Goal: Navigation & Orientation: Find specific page/section

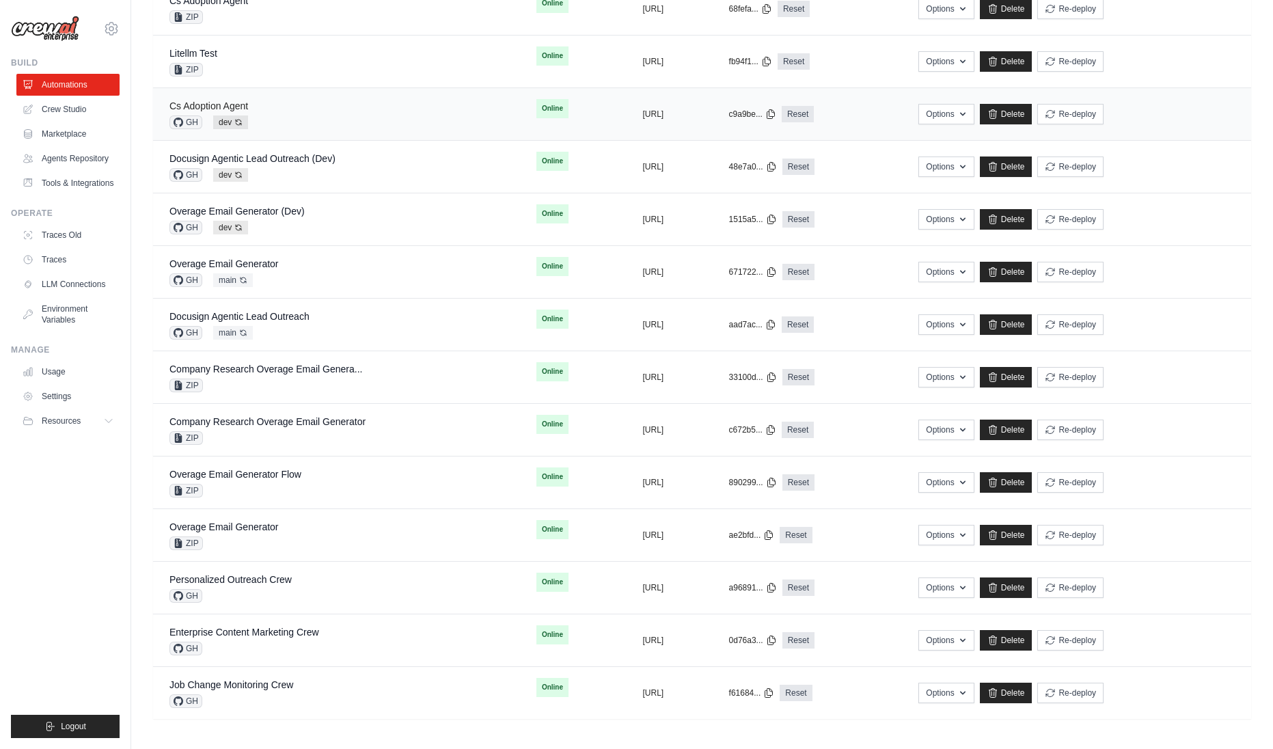
click at [213, 105] on link "Cs Adoption Agent" at bounding box center [208, 105] width 79 height 11
click at [219, 197] on td "Overage Email Generator (Dev) GH dev Auto-deploy enabled" at bounding box center [336, 219] width 367 height 53
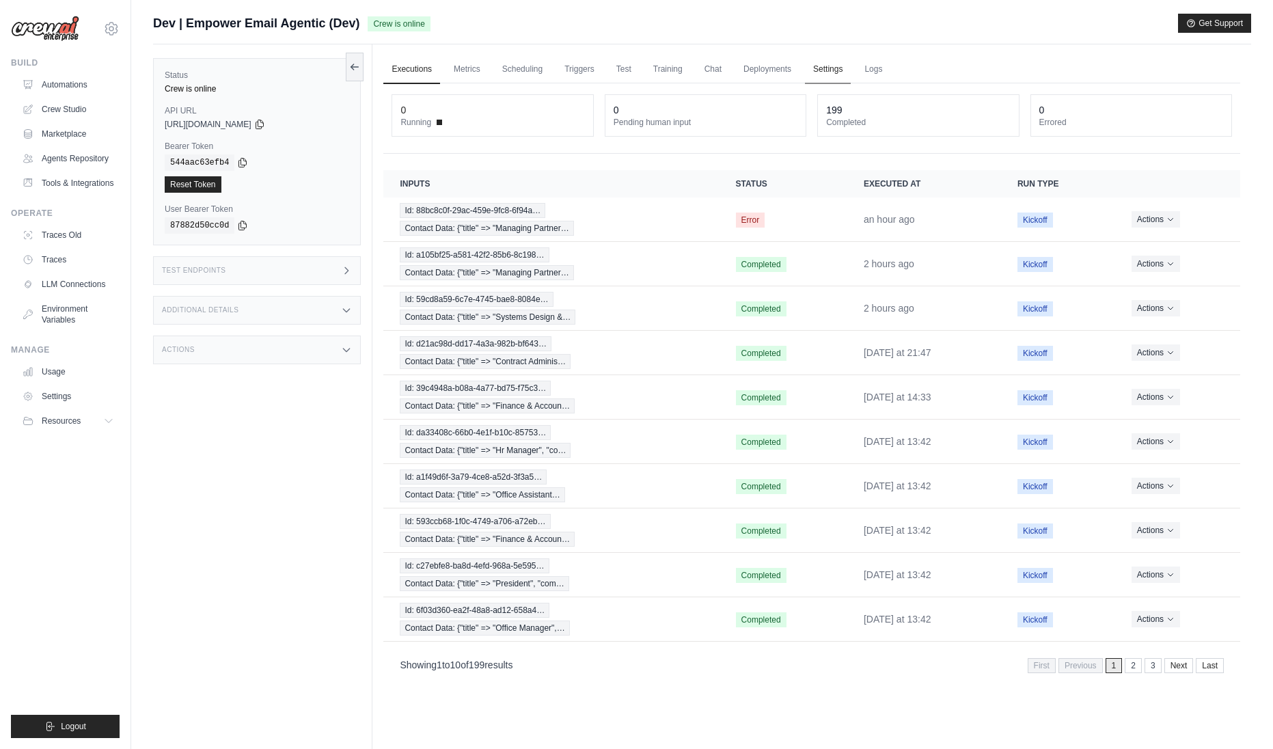
click at [832, 72] on link "Settings" at bounding box center [828, 69] width 46 height 29
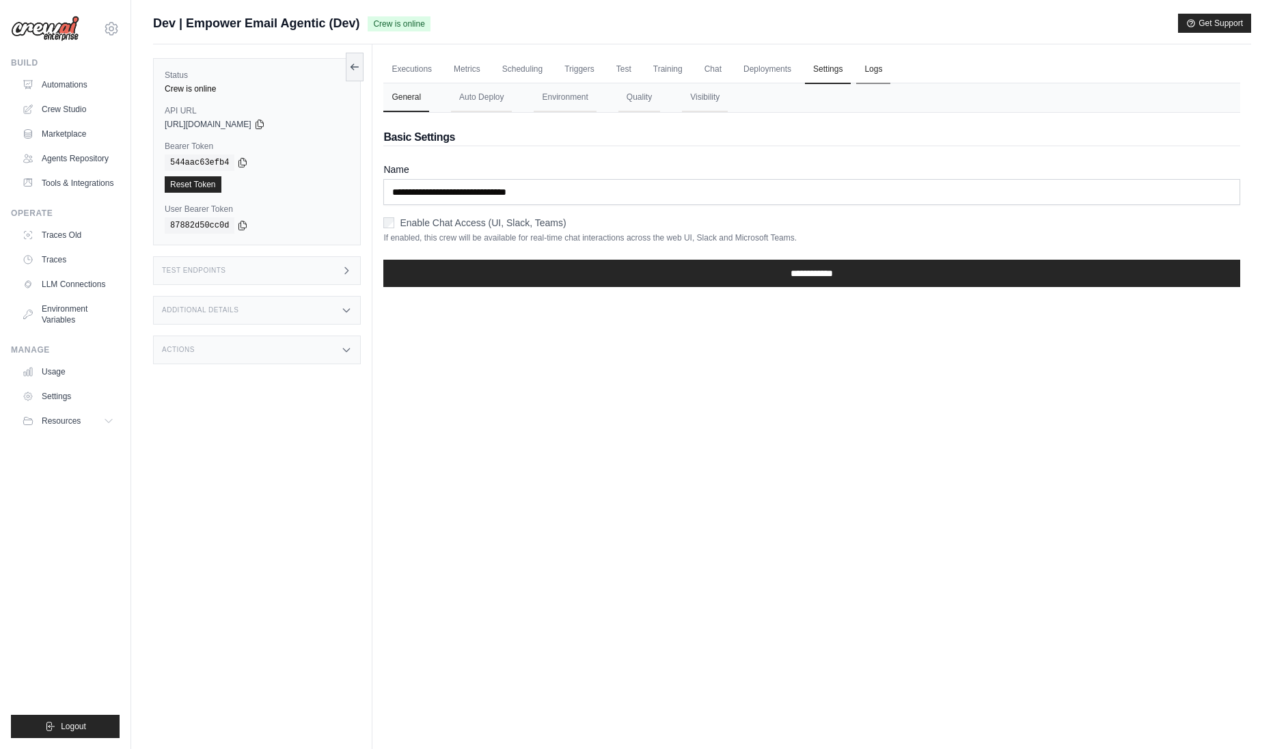
click at [884, 67] on link "Logs" at bounding box center [873, 69] width 34 height 29
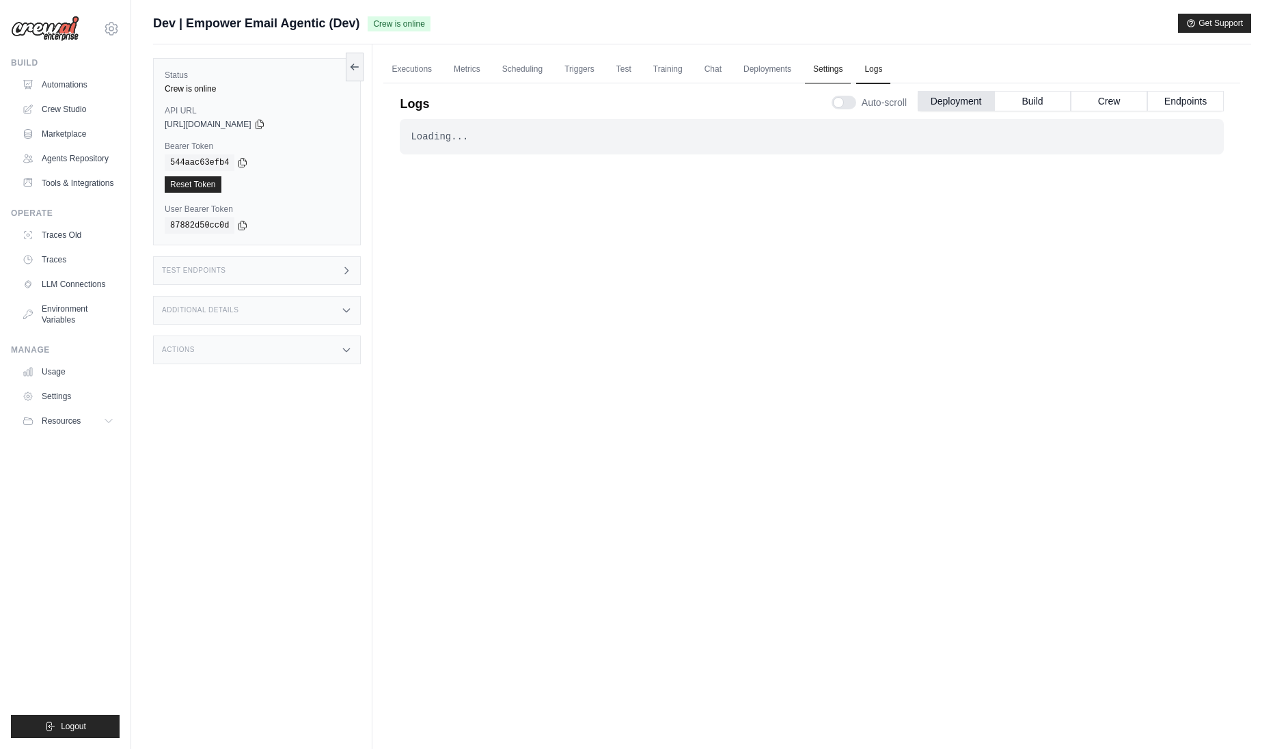
click at [847, 70] on link "Settings" at bounding box center [828, 69] width 46 height 29
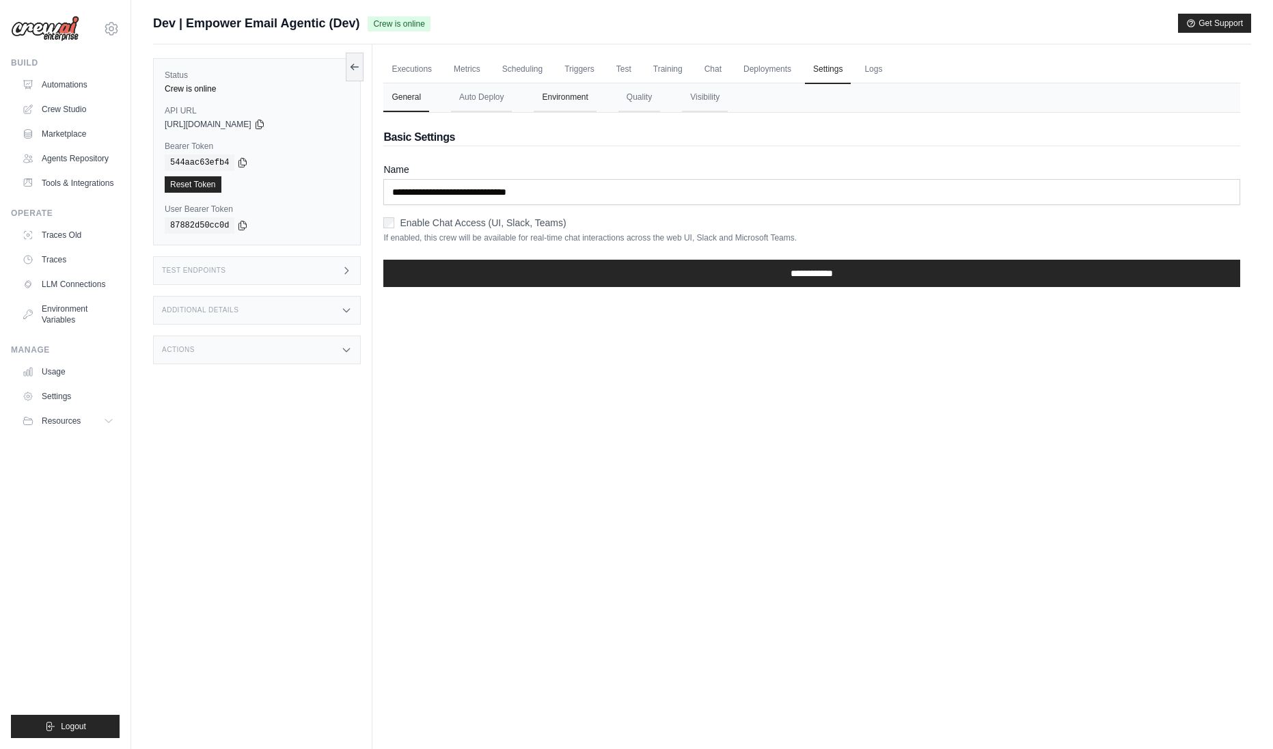
click at [575, 99] on button "Environment" at bounding box center [565, 97] width 62 height 29
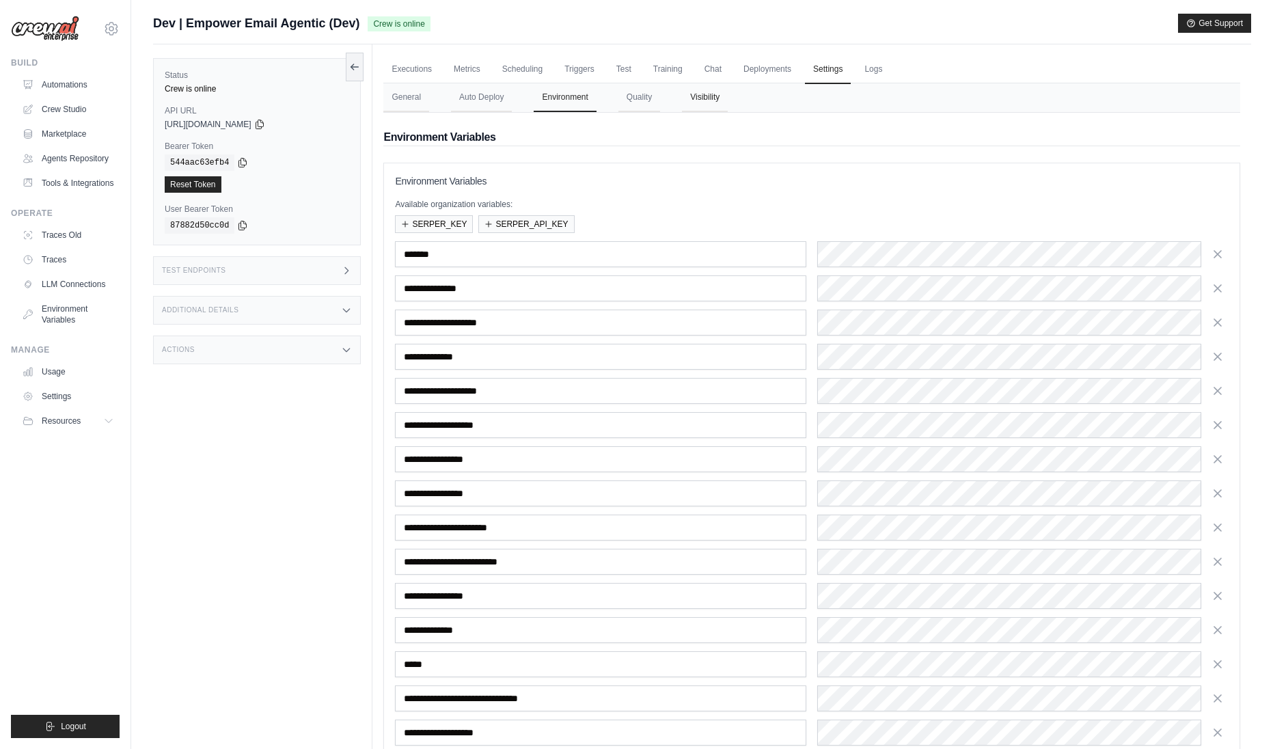
click at [710, 105] on button "Visibility" at bounding box center [705, 97] width 46 height 29
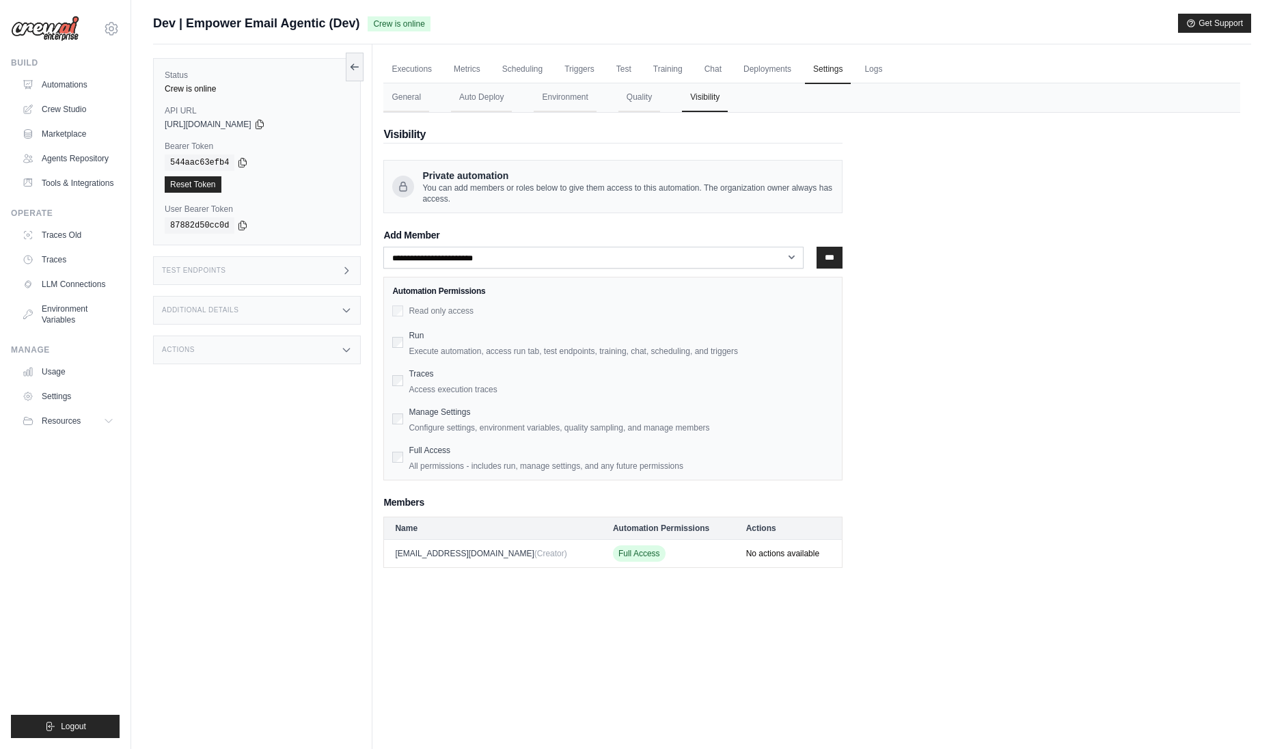
click at [664, 104] on nav "General Auto Deploy Environment Quality Visibility" at bounding box center [811, 97] width 857 height 29
click at [653, 103] on button "Quality" at bounding box center [639, 97] width 42 height 29
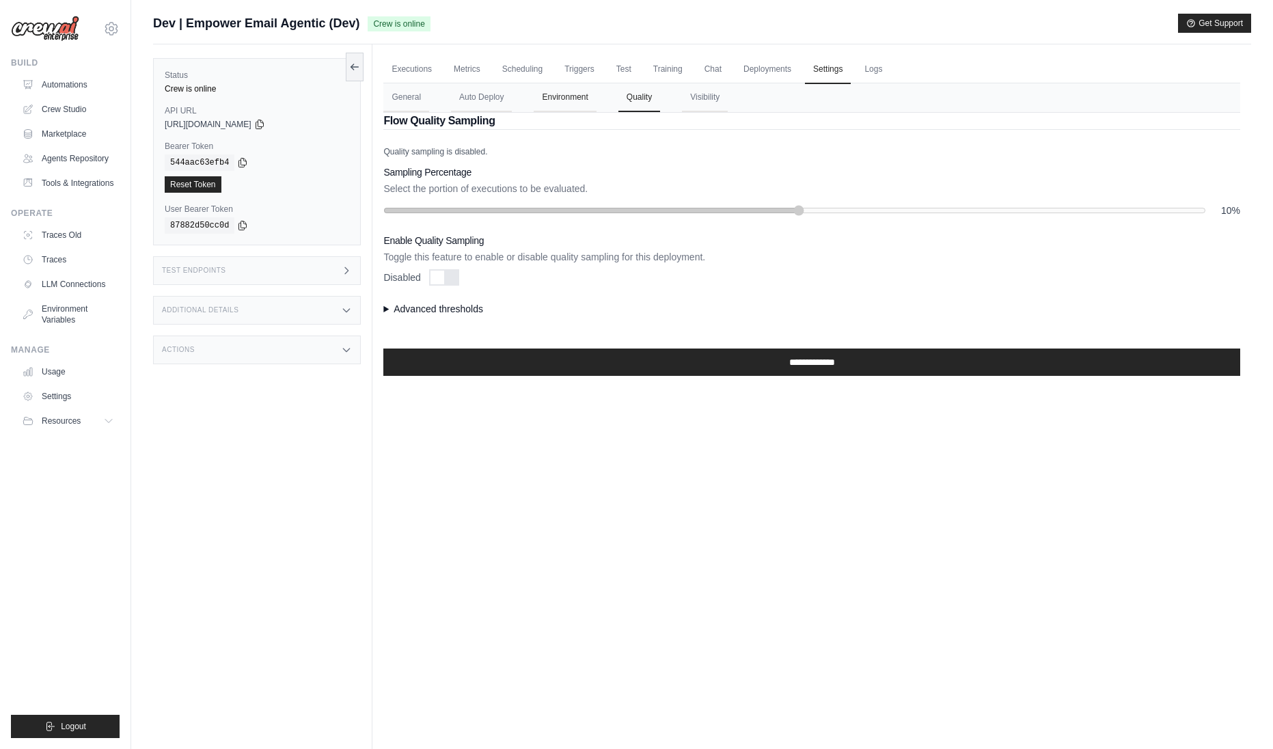
click at [567, 98] on button "Environment" at bounding box center [565, 97] width 62 height 29
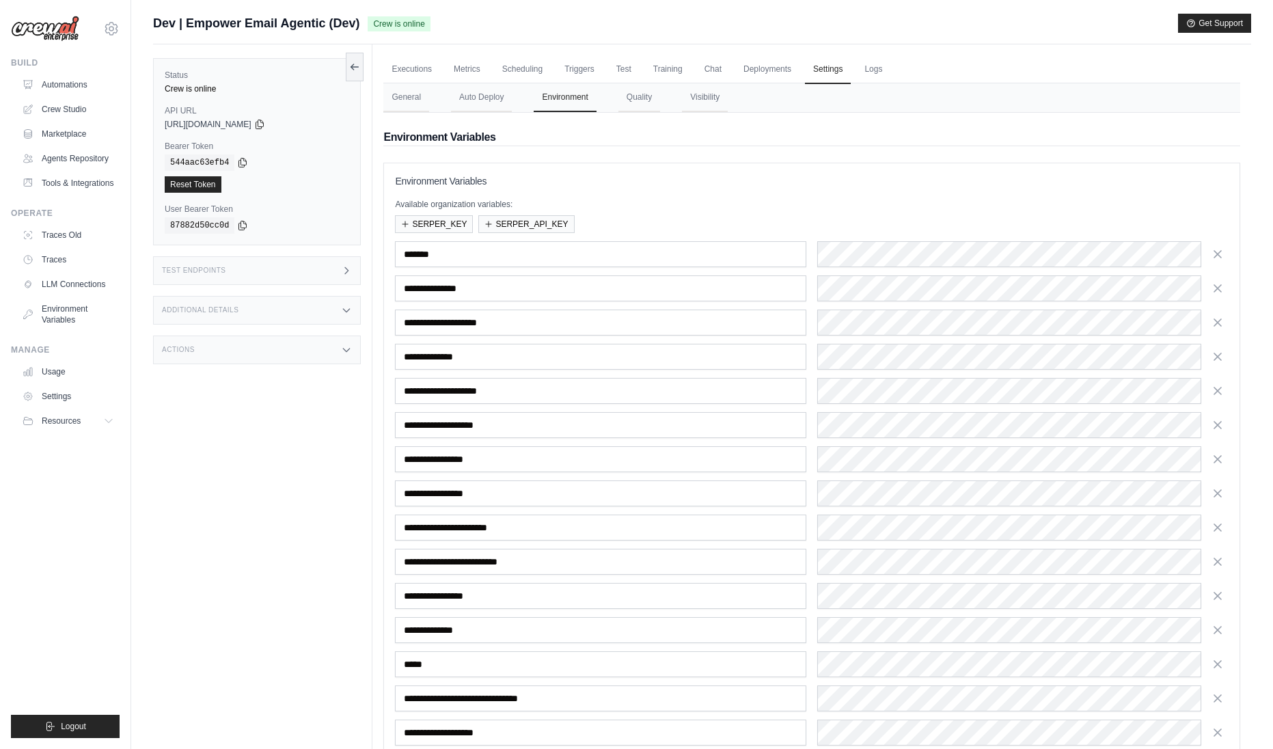
click at [335, 502] on div "Status Crew is online API URL copied https://empower-email-agentic-0ae54a8d-0a9…" at bounding box center [262, 418] width 219 height 749
click at [77, 400] on link "Settings" at bounding box center [69, 396] width 103 height 22
click at [415, 101] on button "General" at bounding box center [406, 97] width 46 height 29
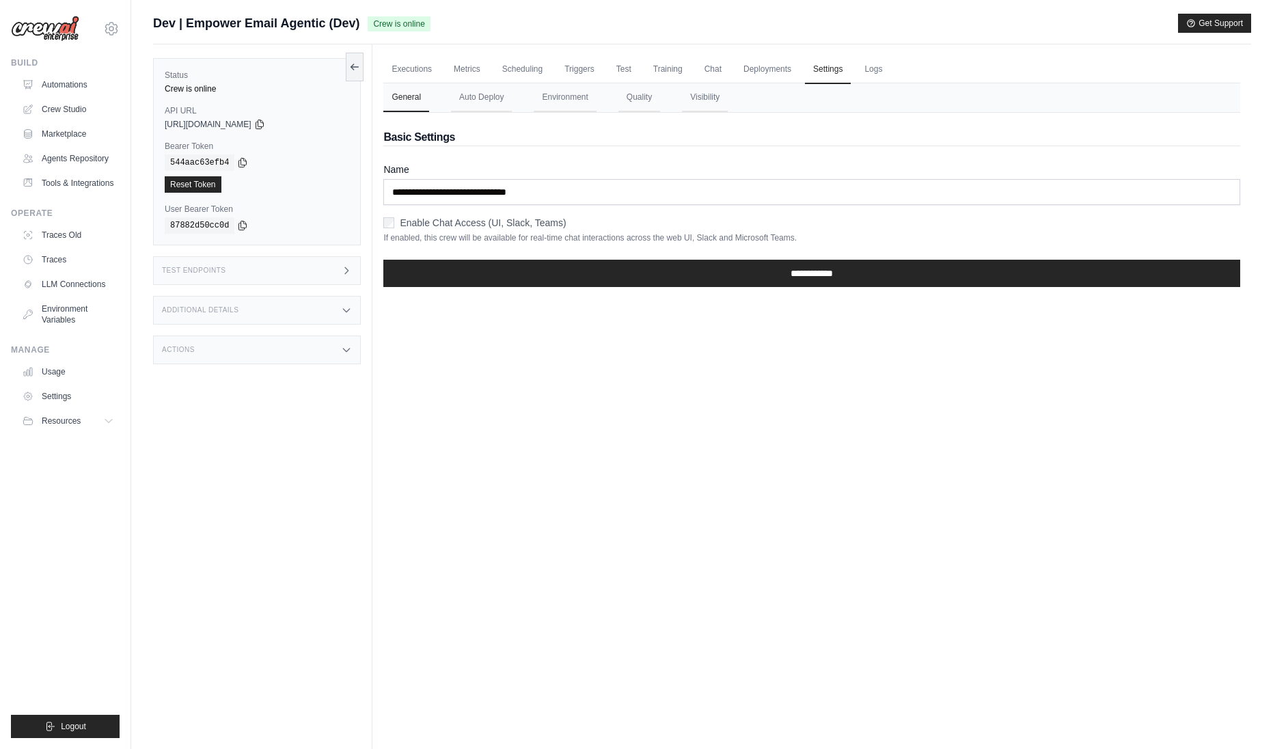
click at [526, 410] on div "Executions Metrics Scheduling Triggers Test Training Chat Deployments Settings …" at bounding box center [811, 418] width 879 height 749
click at [551, 96] on button "Environment" at bounding box center [565, 97] width 62 height 29
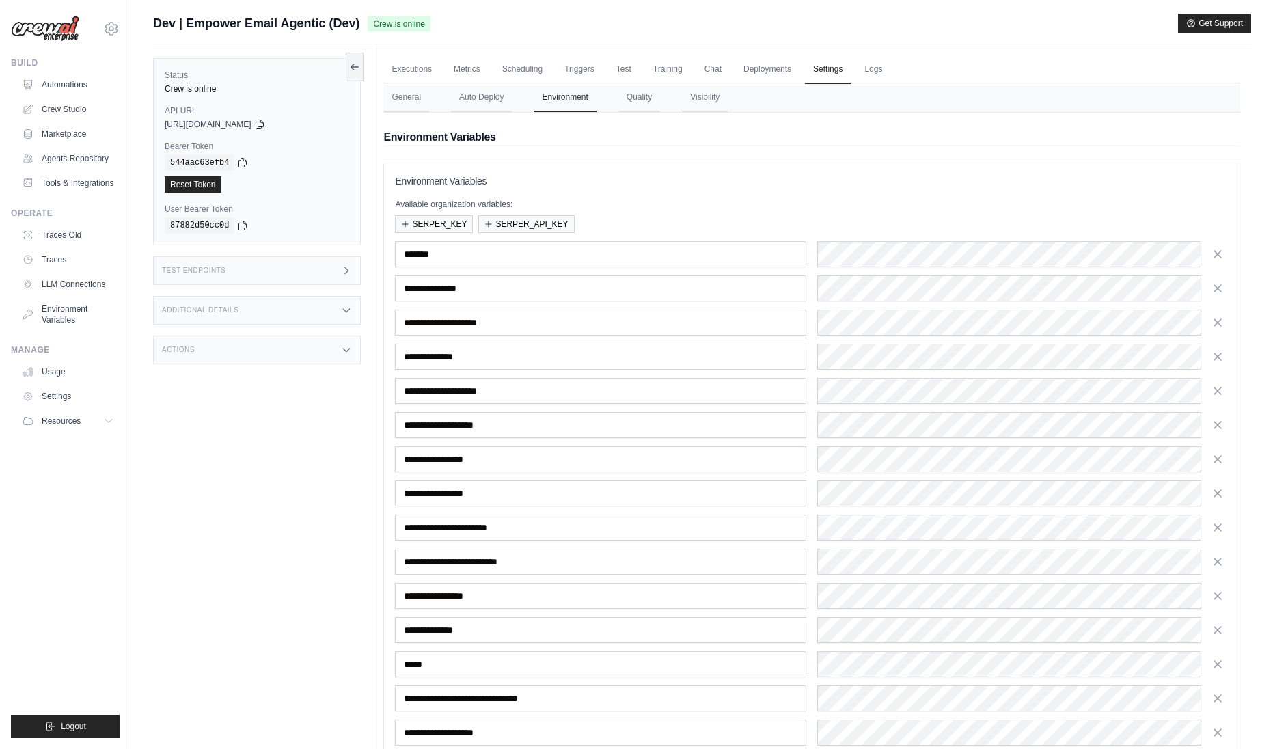
click at [342, 310] on icon at bounding box center [346, 310] width 11 height 11
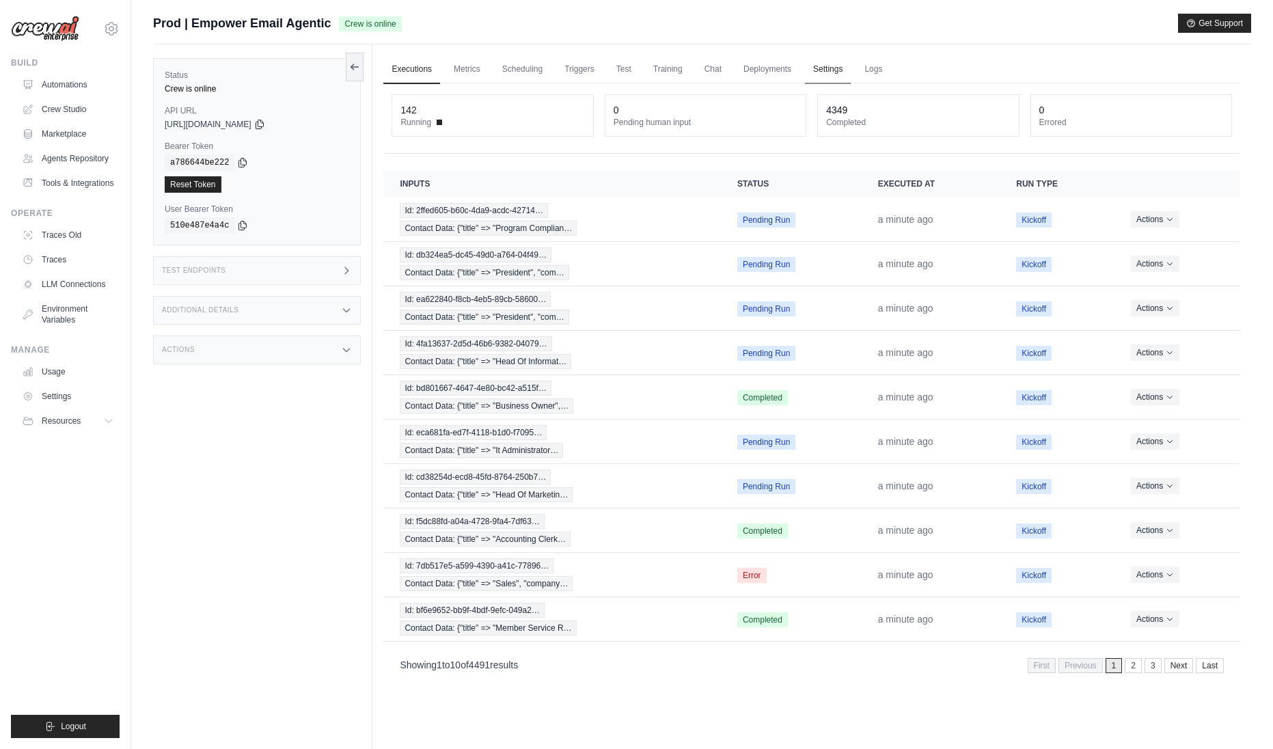
click at [837, 70] on link "Settings" at bounding box center [828, 69] width 46 height 29
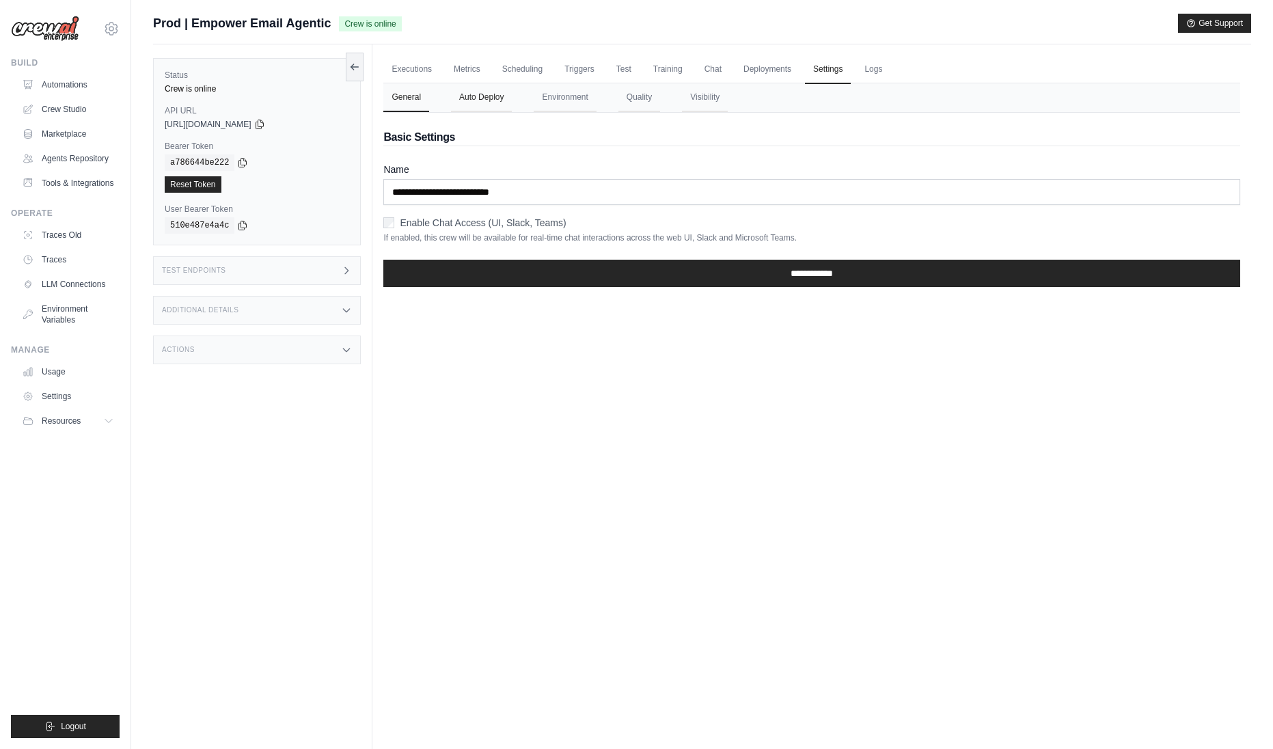
click at [480, 94] on button "Auto Deploy" at bounding box center [481, 97] width 61 height 29
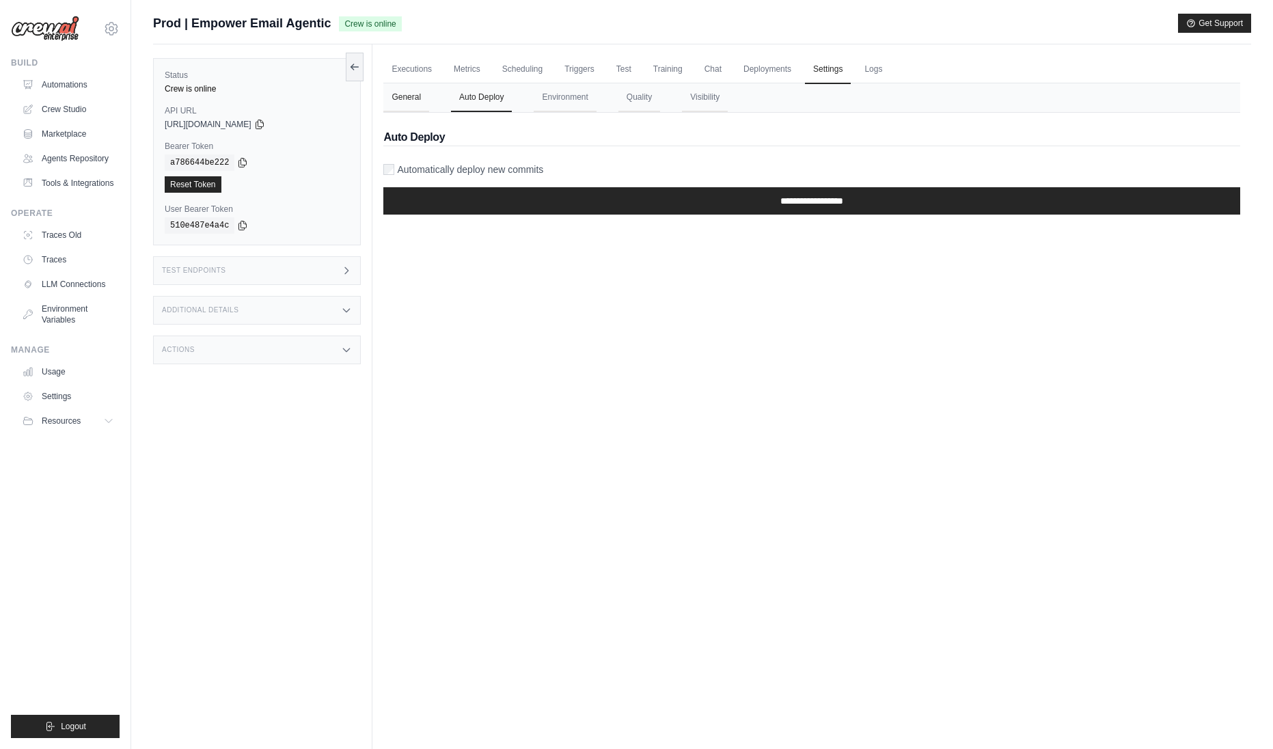
click at [393, 95] on button "General" at bounding box center [406, 97] width 46 height 29
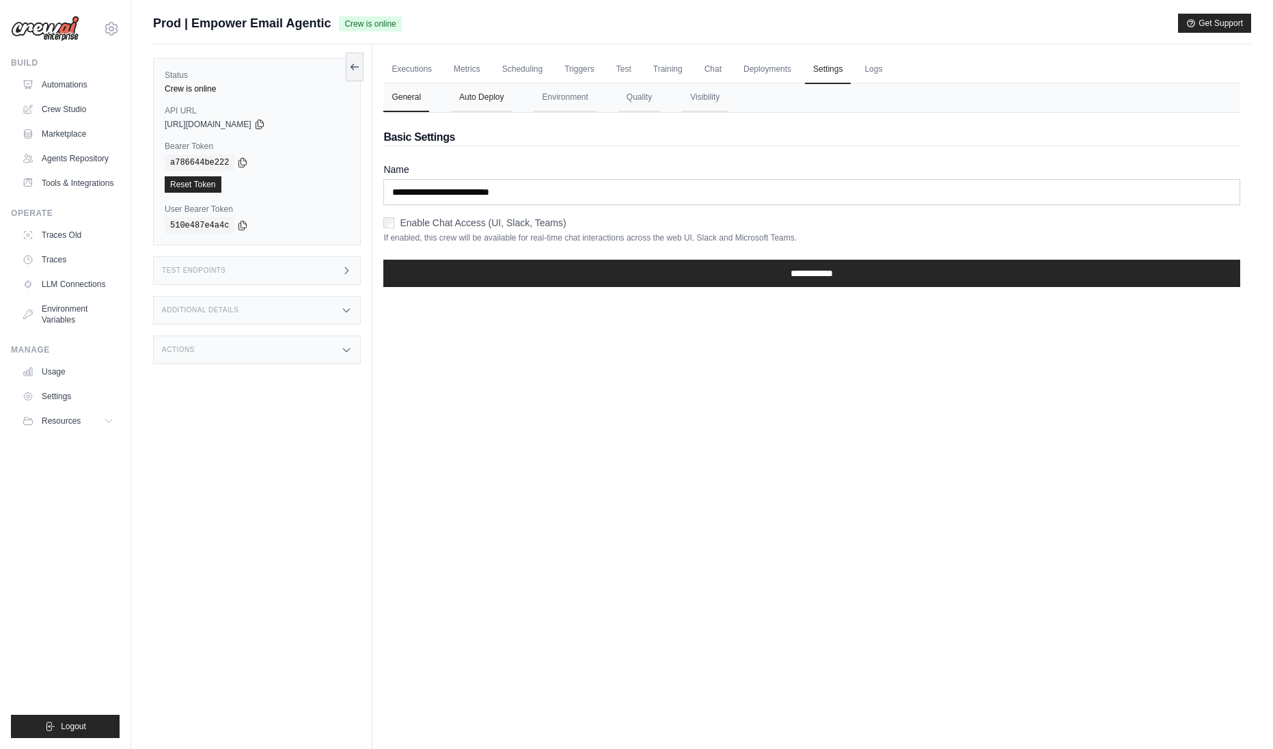
click at [467, 100] on button "Auto Deploy" at bounding box center [481, 97] width 61 height 29
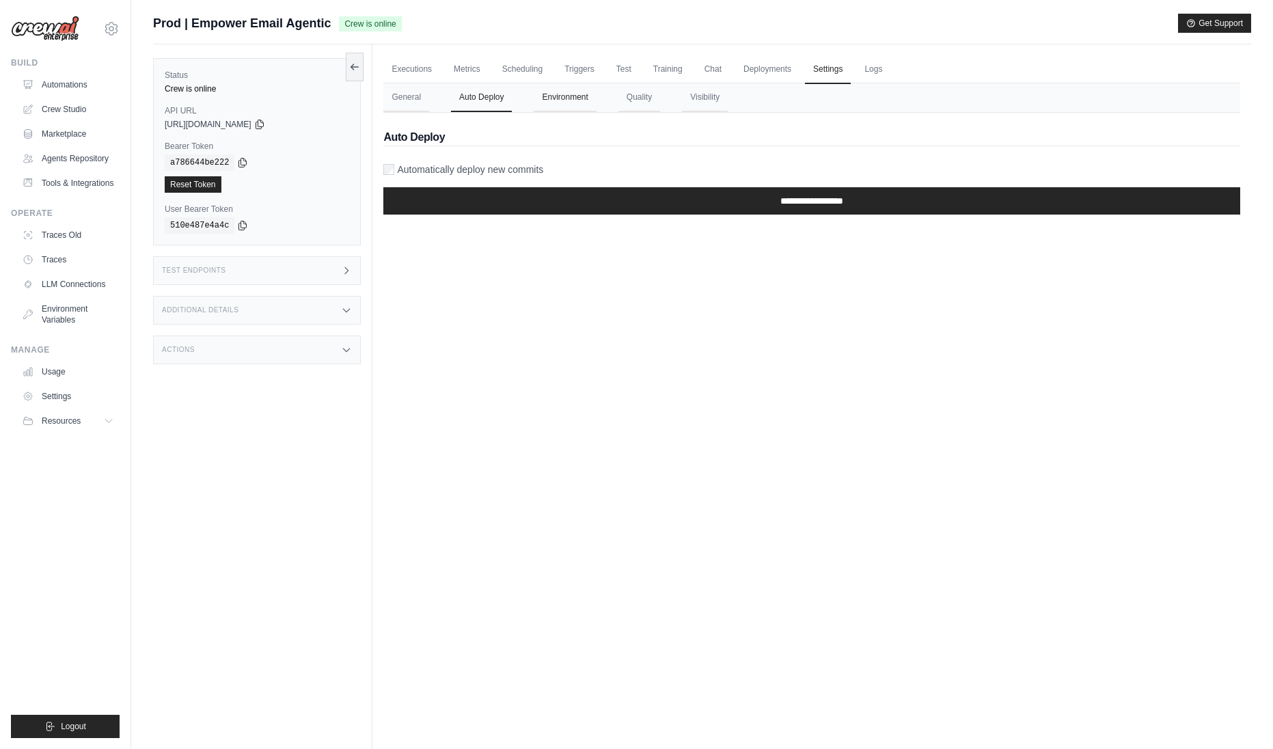
click at [567, 101] on button "Environment" at bounding box center [565, 97] width 62 height 29
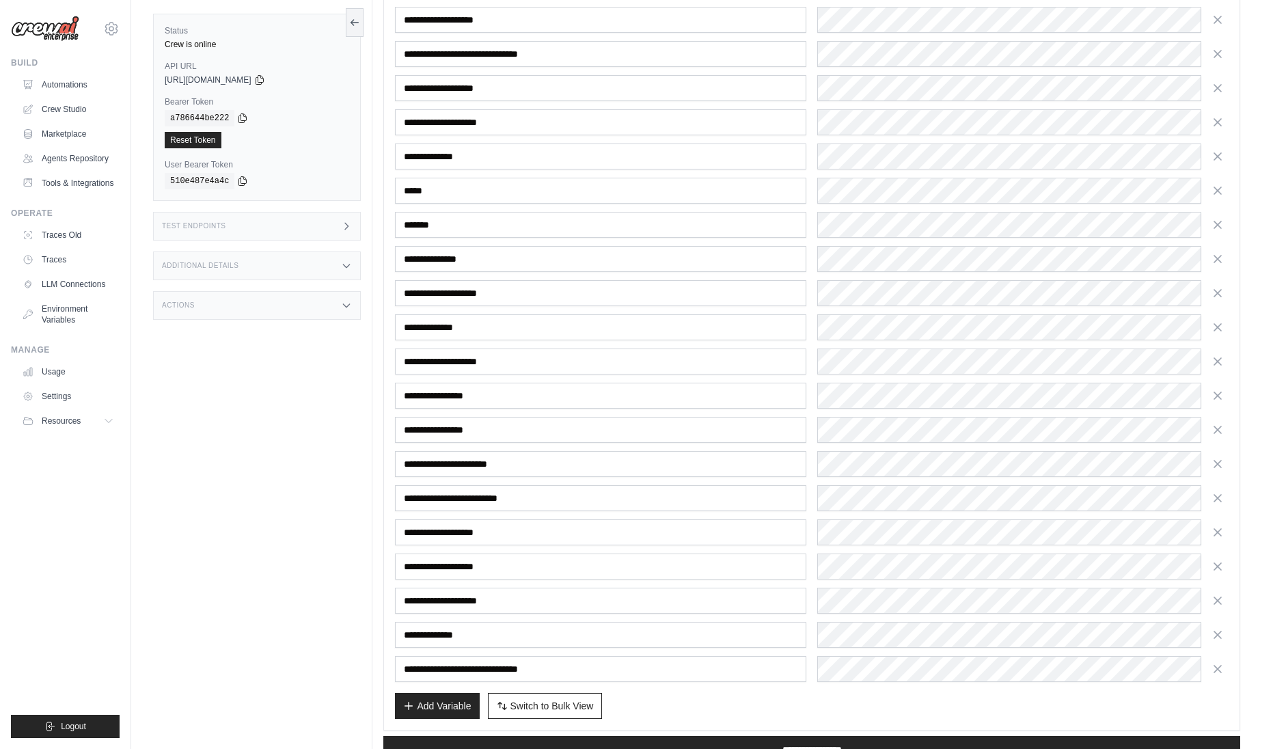
scroll to position [1063, 0]
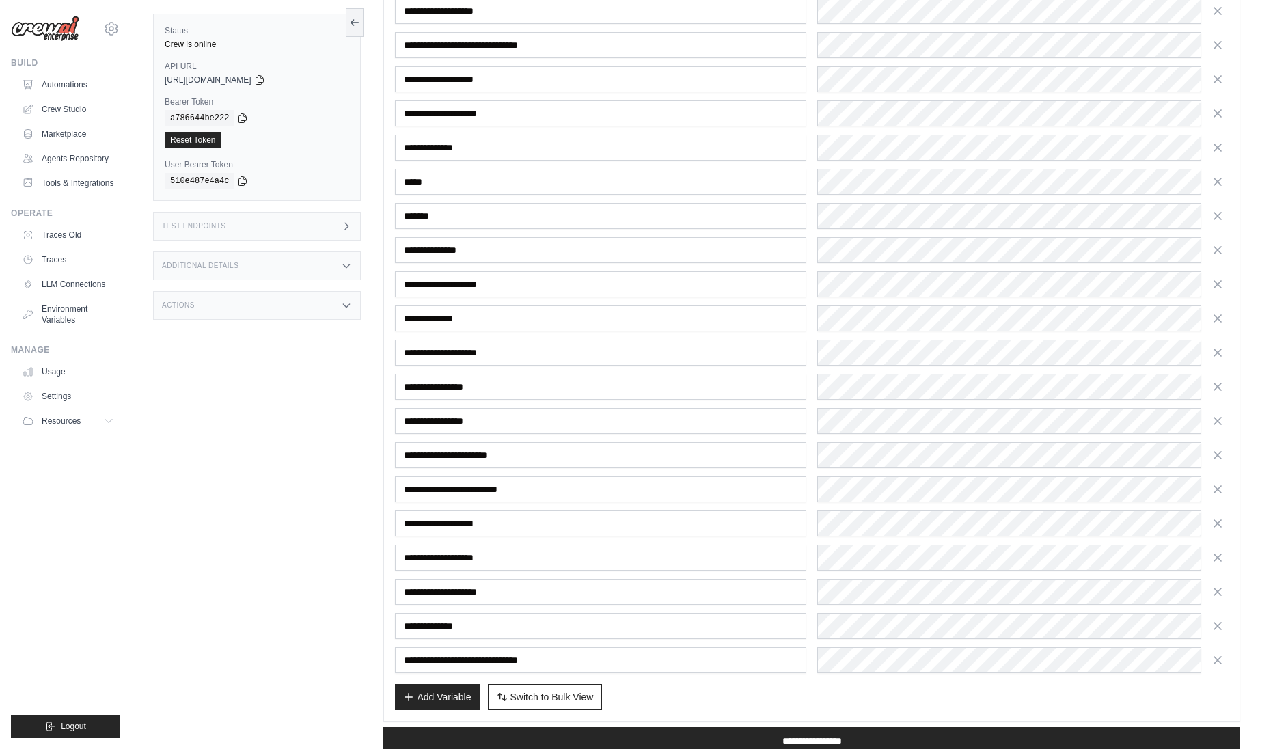
click at [312, 478] on div "Status Crew is online API URL copied https://empower-email-agentic-d5f50e05-2f4…" at bounding box center [262, 374] width 219 height 749
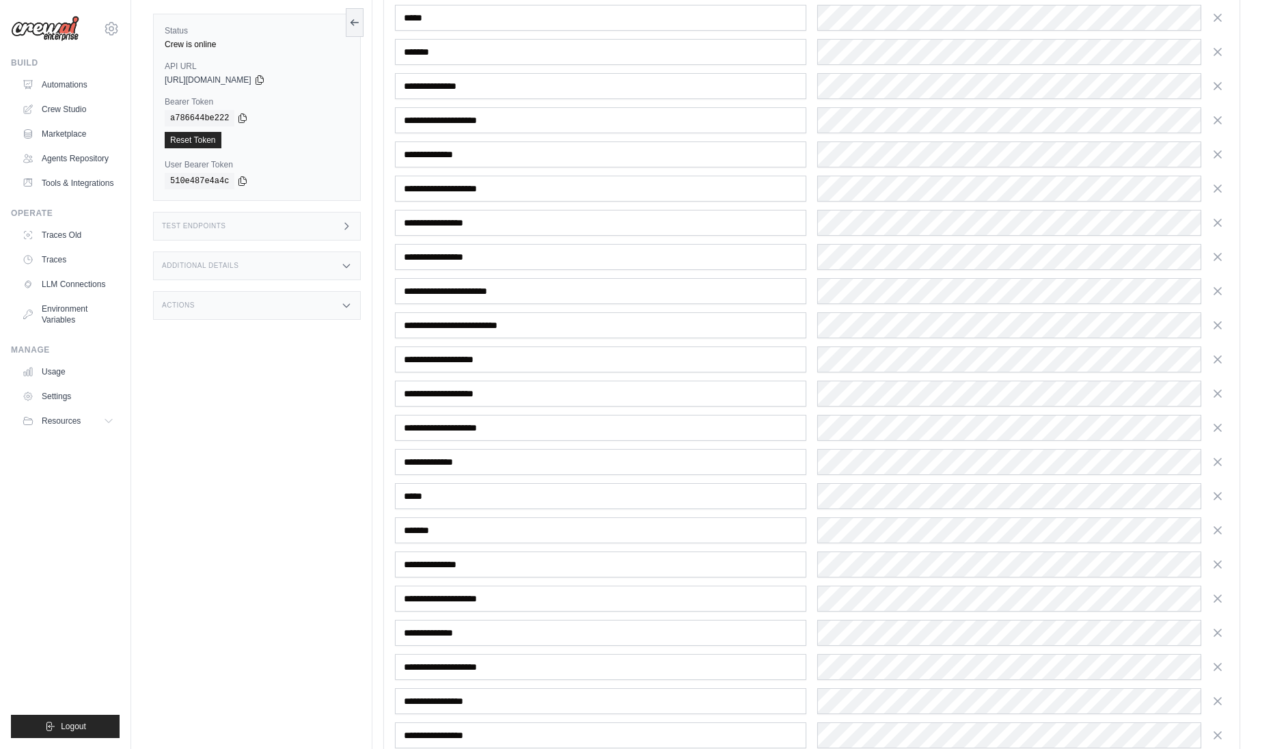
scroll to position [166, 0]
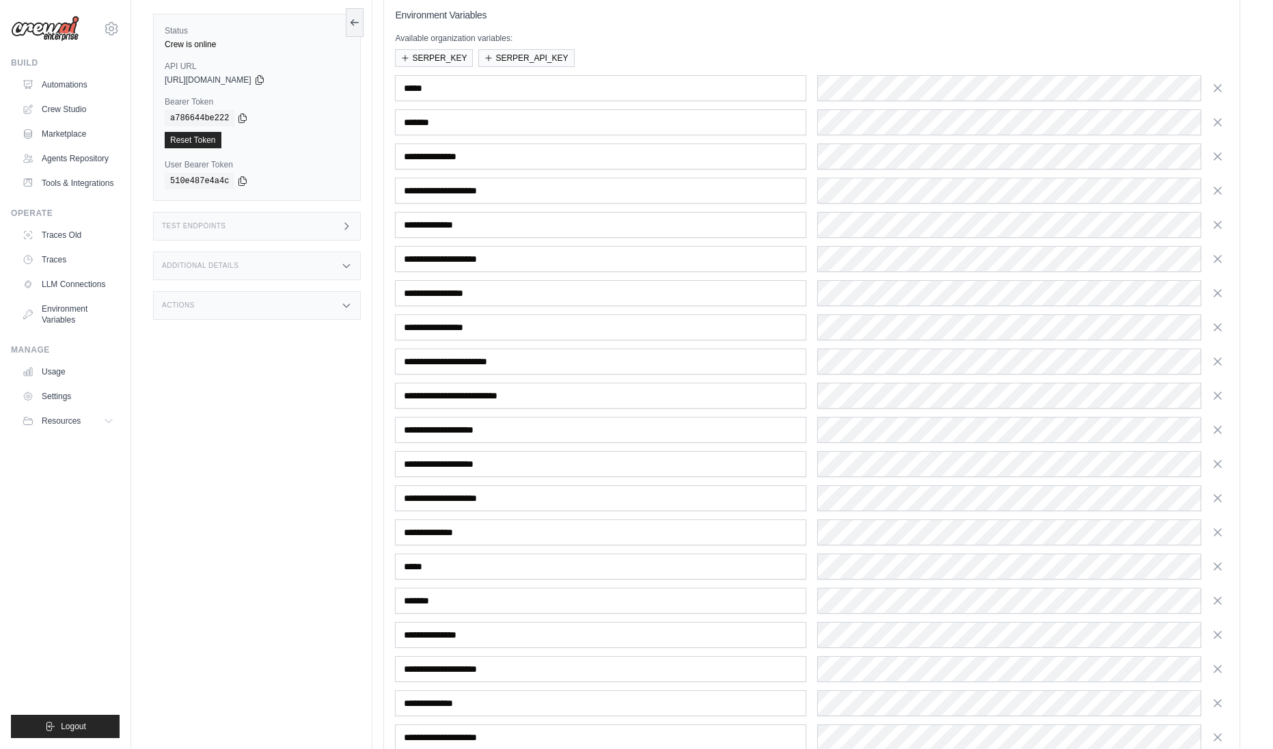
click at [303, 482] on div "Status Crew is online API URL copied https://empower-email-agentic-d5f50e05-2f4…" at bounding box center [262, 374] width 219 height 749
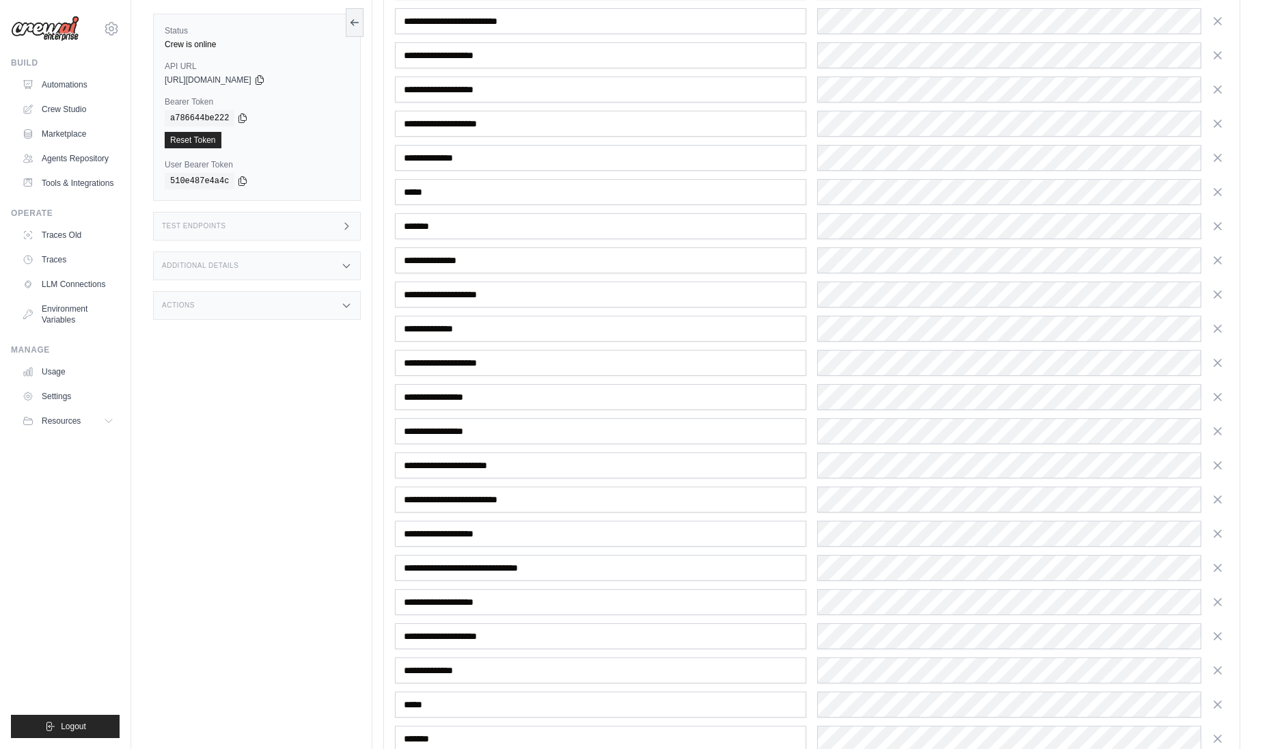
click at [141, 438] on div "Submit a support request Describe your issue or question * Please be specific a…" at bounding box center [702, 386] width 1142 height 1826
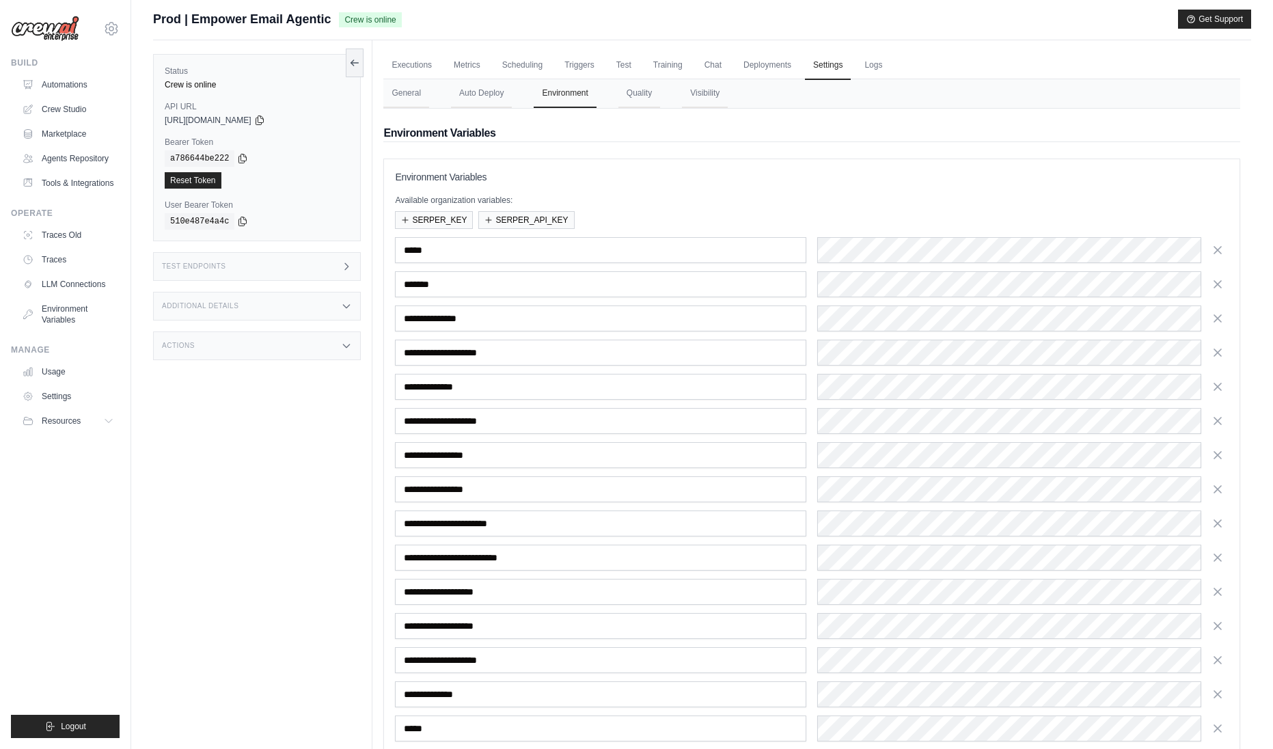
scroll to position [0, 0]
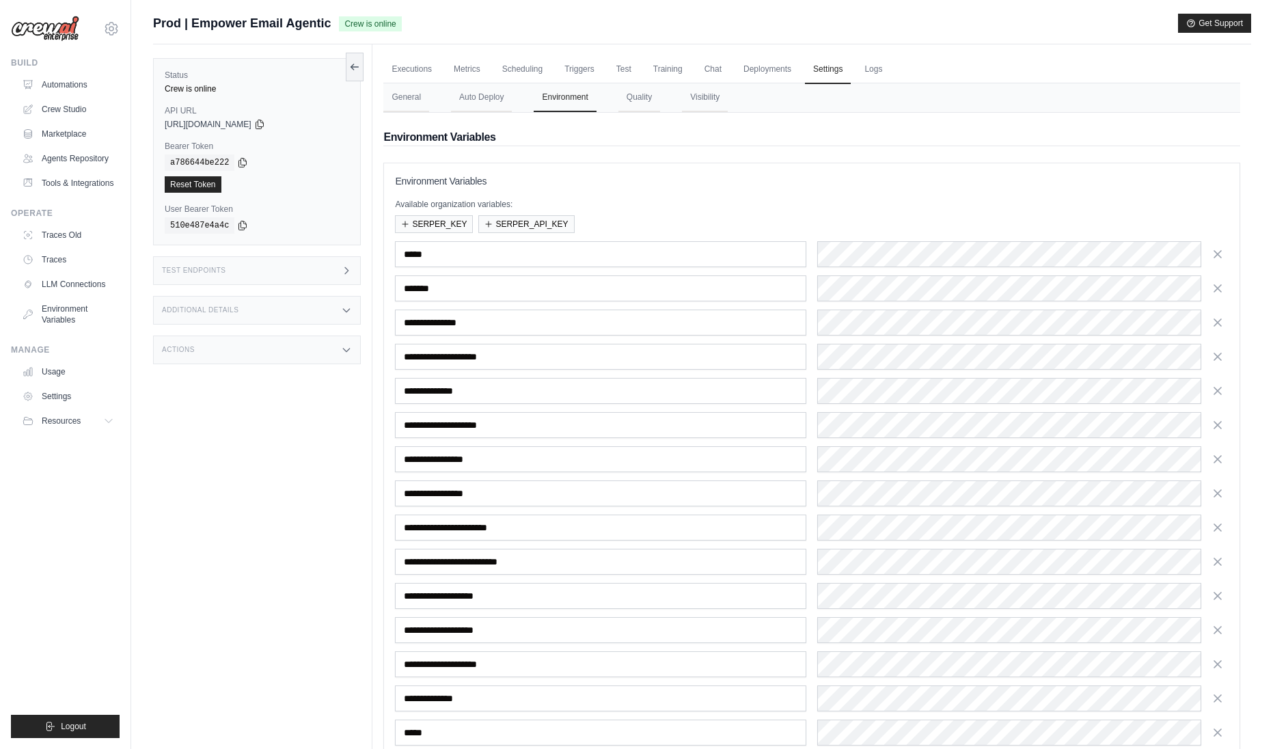
click at [737, 87] on nav "General Auto Deploy Environment Quality Visibility" at bounding box center [811, 97] width 857 height 29
click at [716, 94] on button "Visibility" at bounding box center [705, 97] width 46 height 29
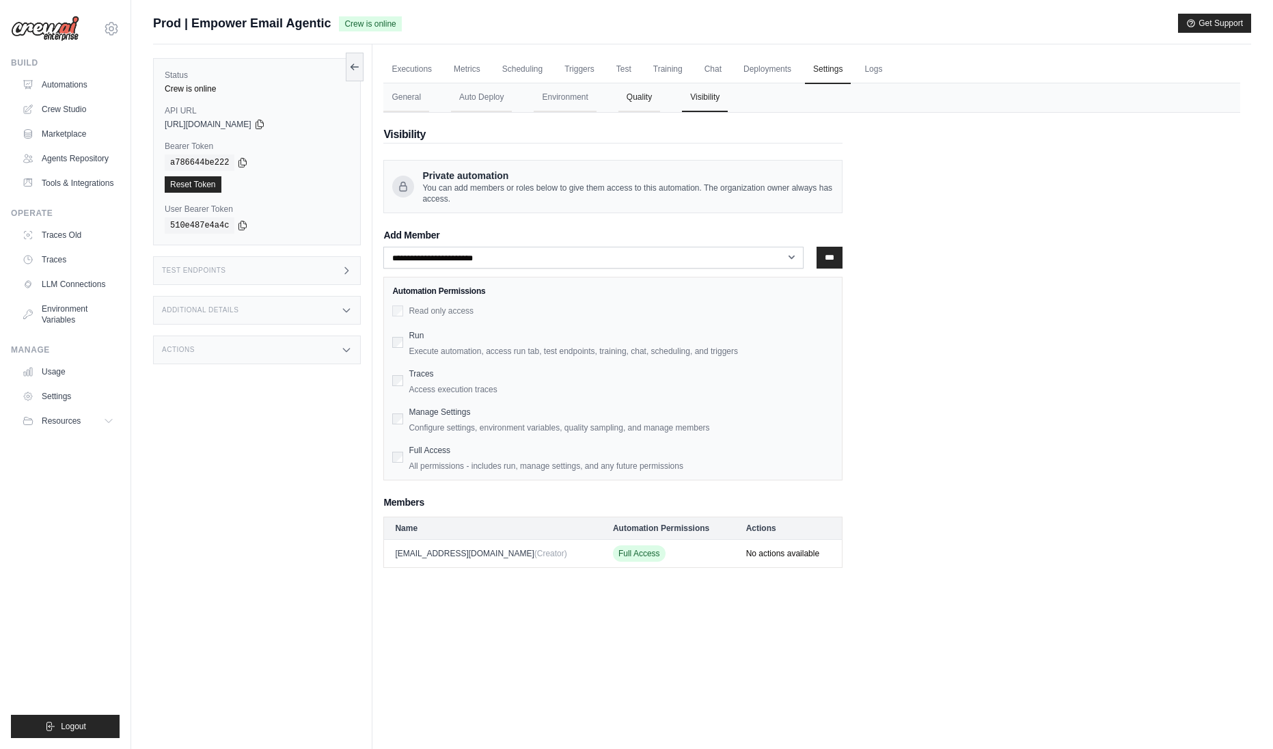
click at [625, 98] on button "Quality" at bounding box center [639, 97] width 42 height 29
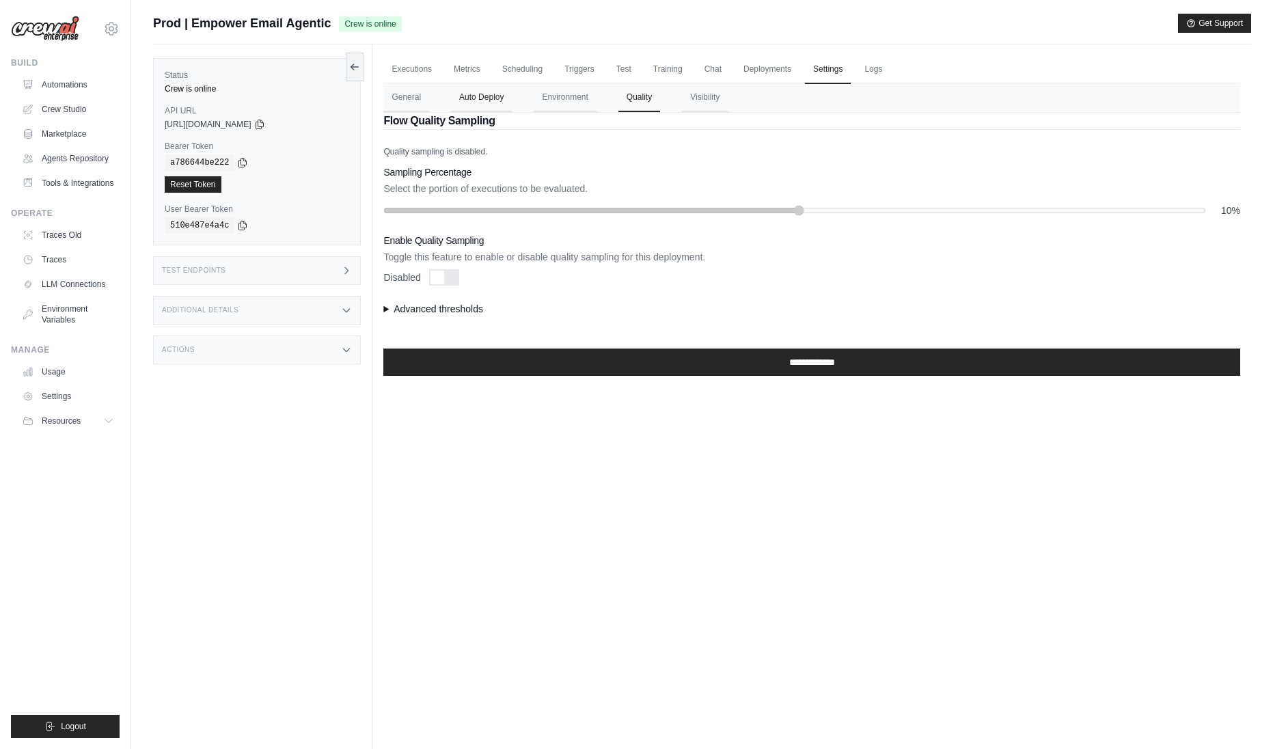
click at [488, 96] on button "Auto Deploy" at bounding box center [481, 97] width 61 height 29
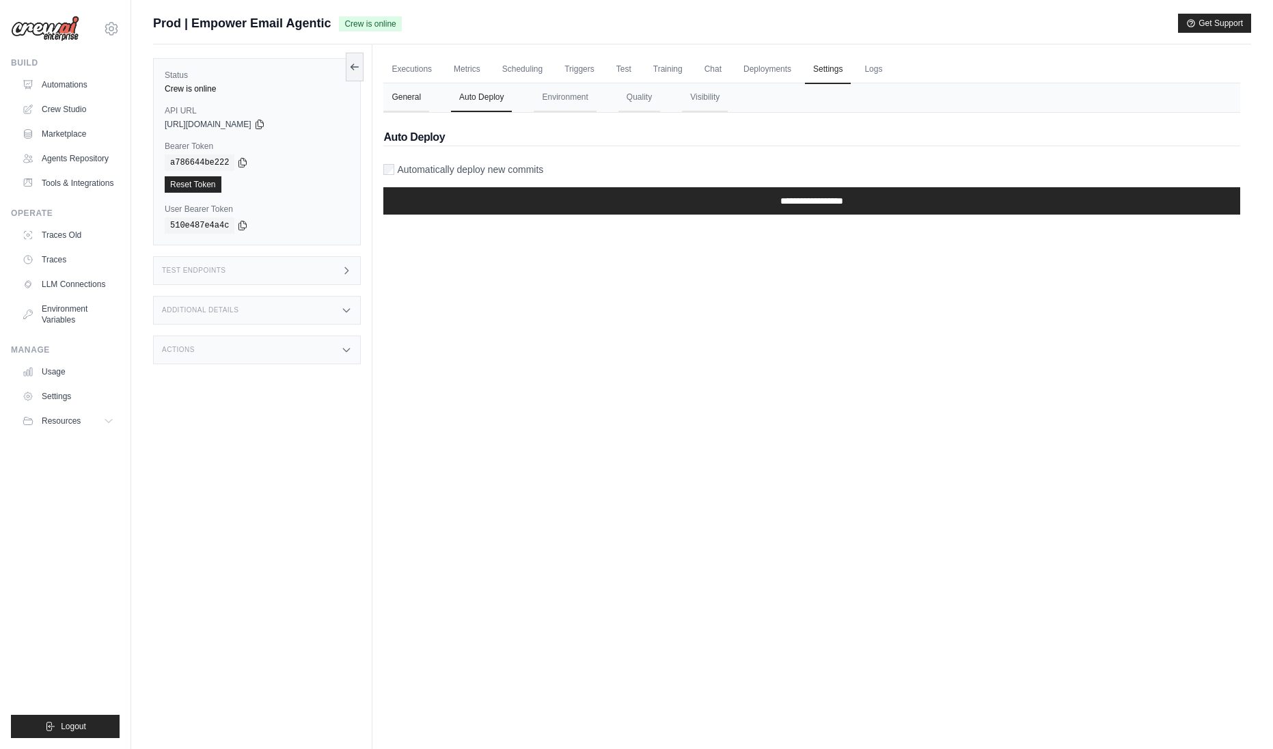
click at [403, 102] on button "General" at bounding box center [406, 97] width 46 height 29
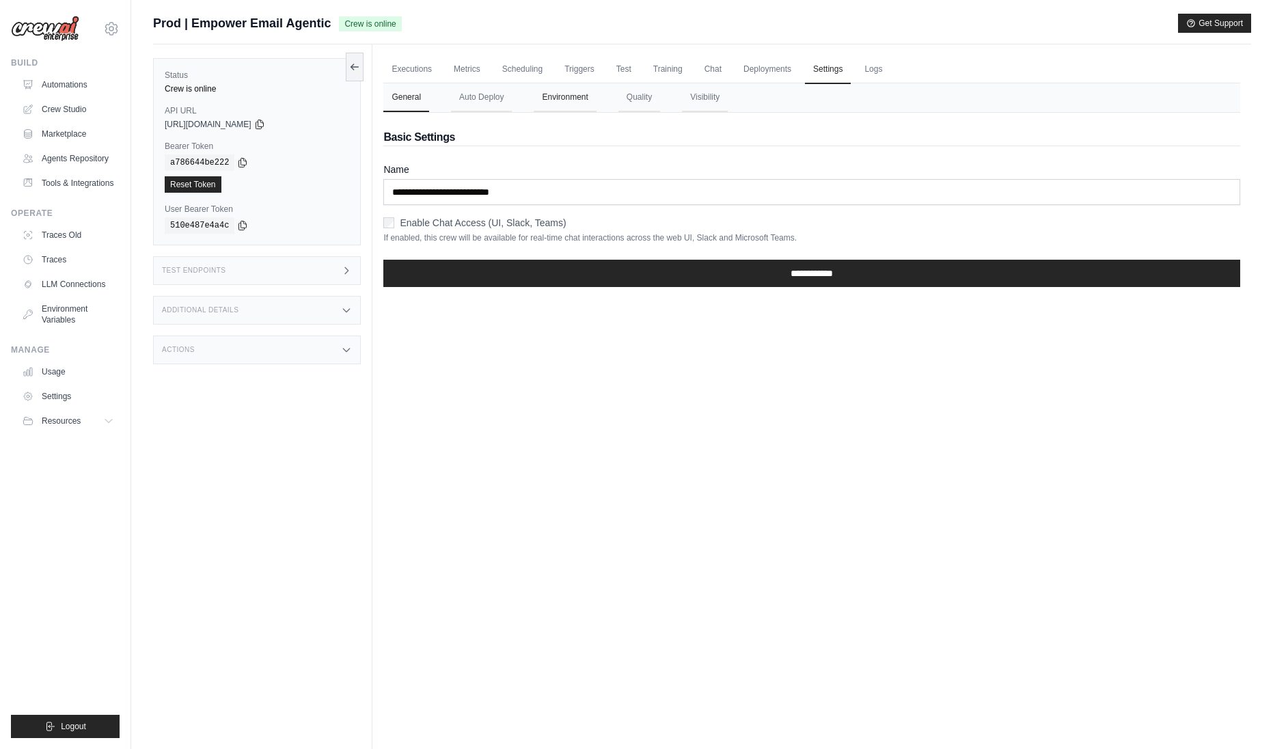
click at [575, 92] on button "Environment" at bounding box center [565, 97] width 62 height 29
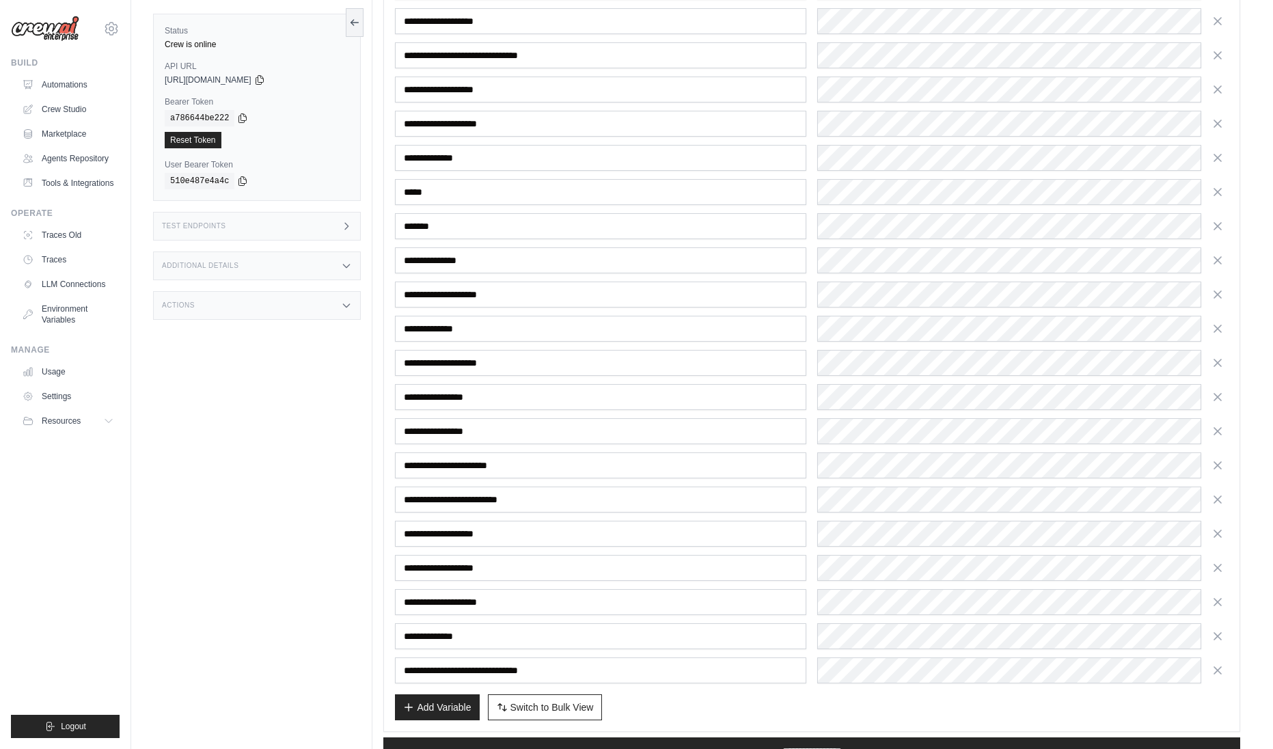
scroll to position [1104, 0]
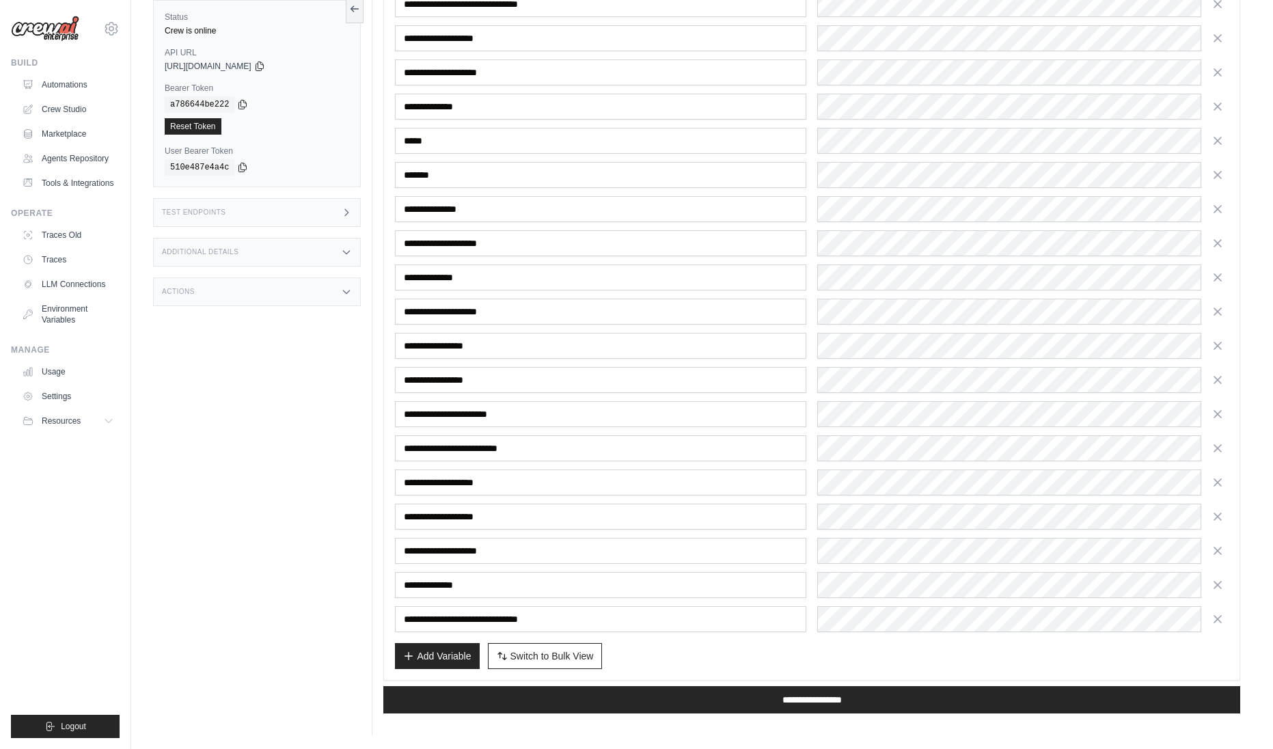
click at [305, 246] on div "Additional Details" at bounding box center [257, 252] width 208 height 29
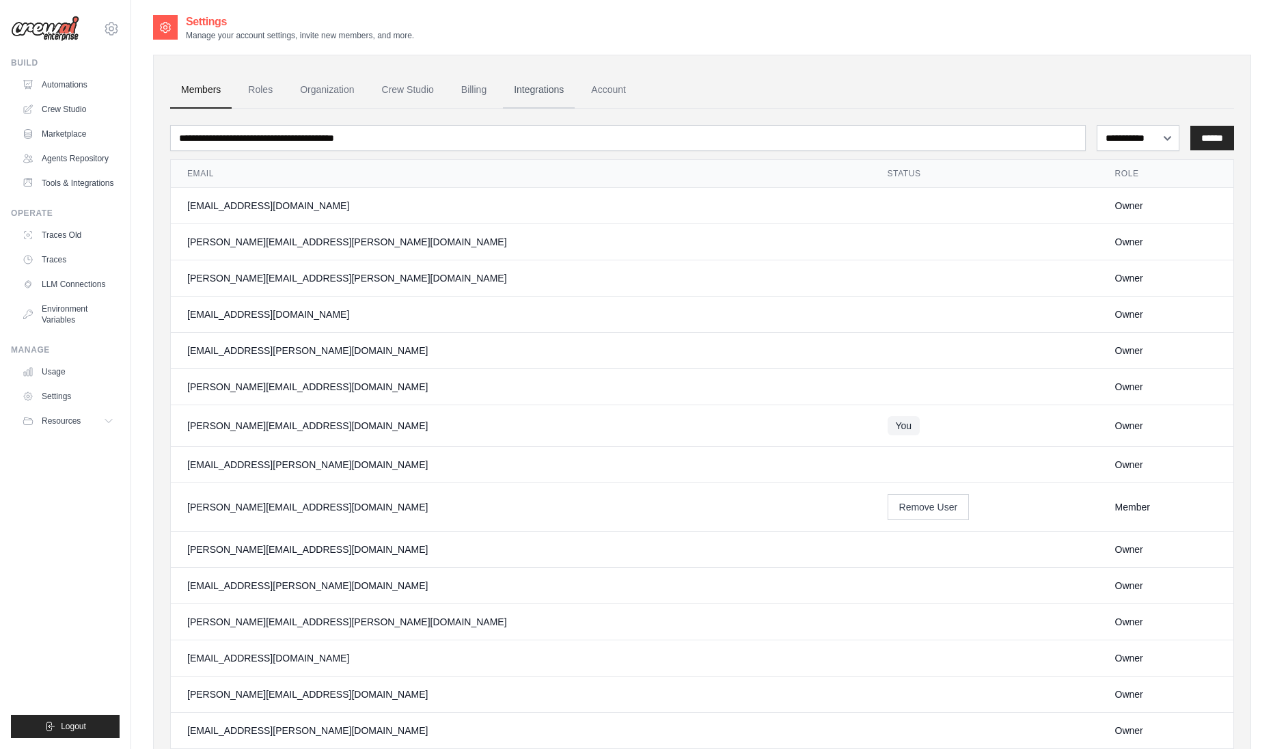
click at [545, 88] on link "Integrations" at bounding box center [539, 90] width 72 height 37
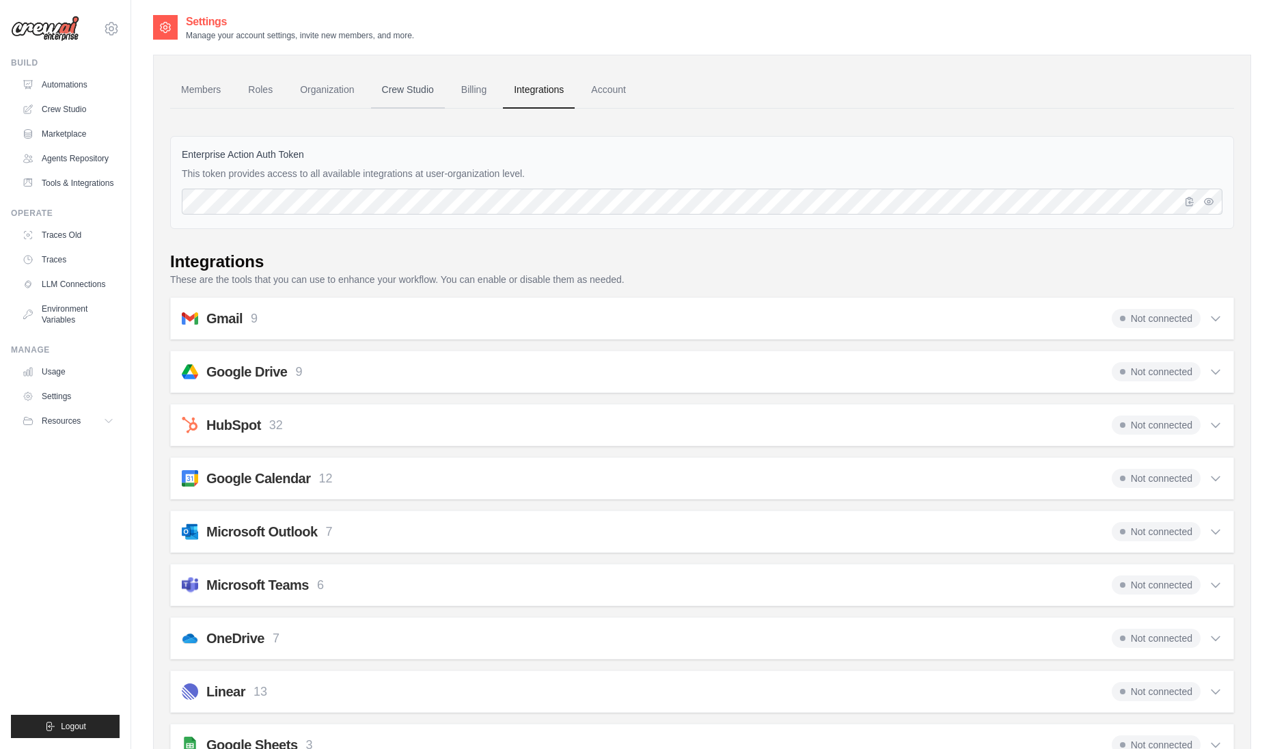
click at [407, 96] on link "Crew Studio" at bounding box center [408, 90] width 74 height 37
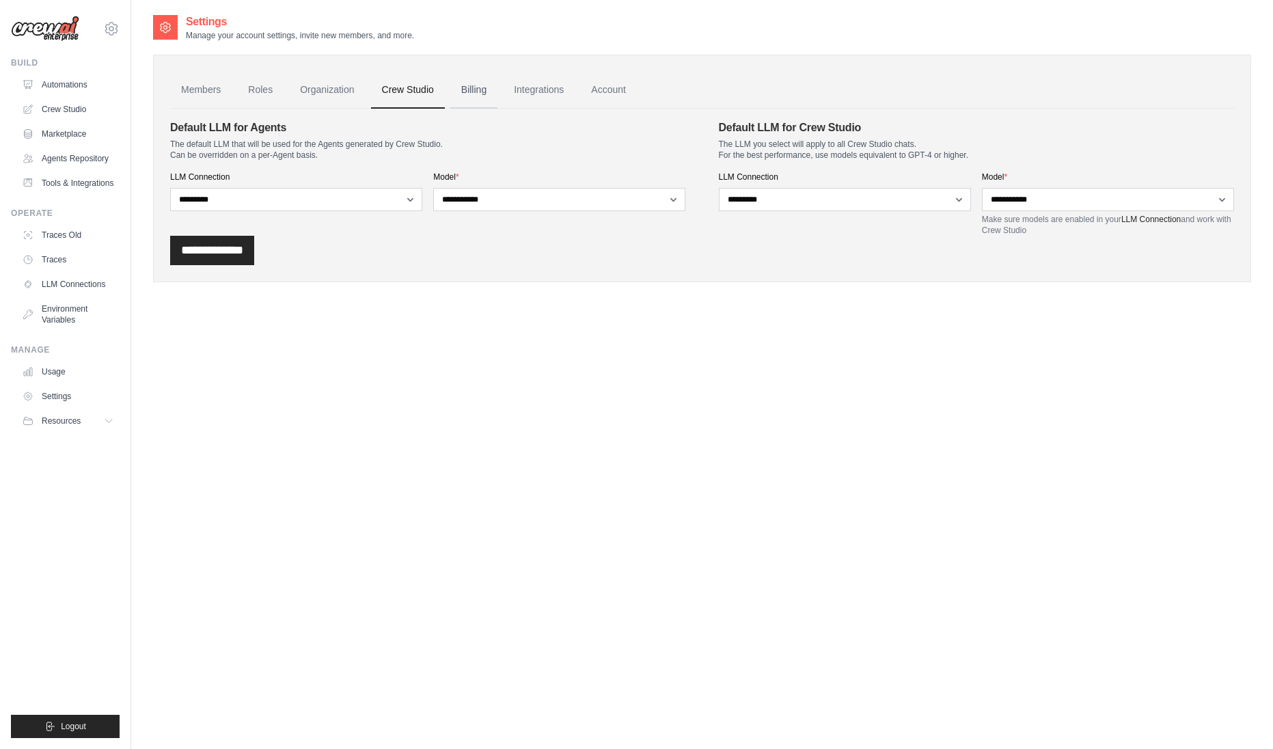
click at [477, 96] on link "Billing" at bounding box center [473, 90] width 47 height 37
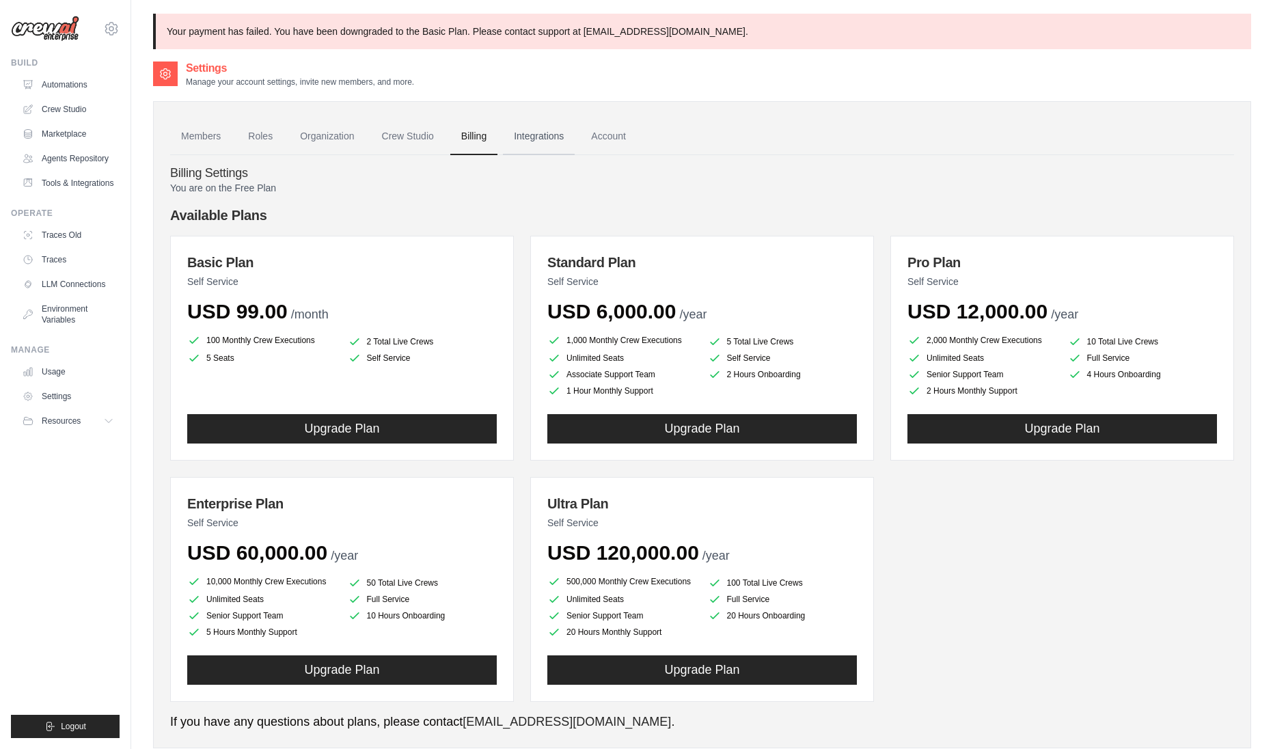
click at [557, 139] on link "Integrations" at bounding box center [539, 136] width 72 height 37
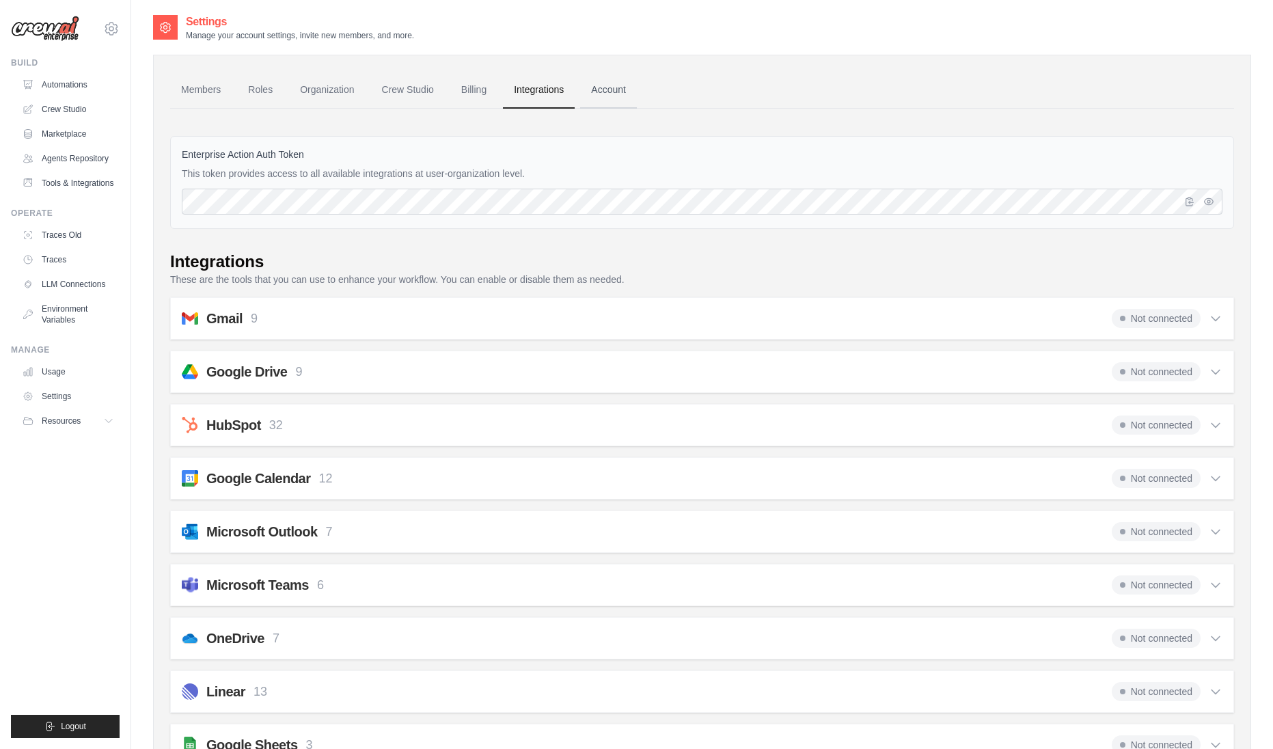
click at [618, 79] on link "Account" at bounding box center [608, 90] width 57 height 37
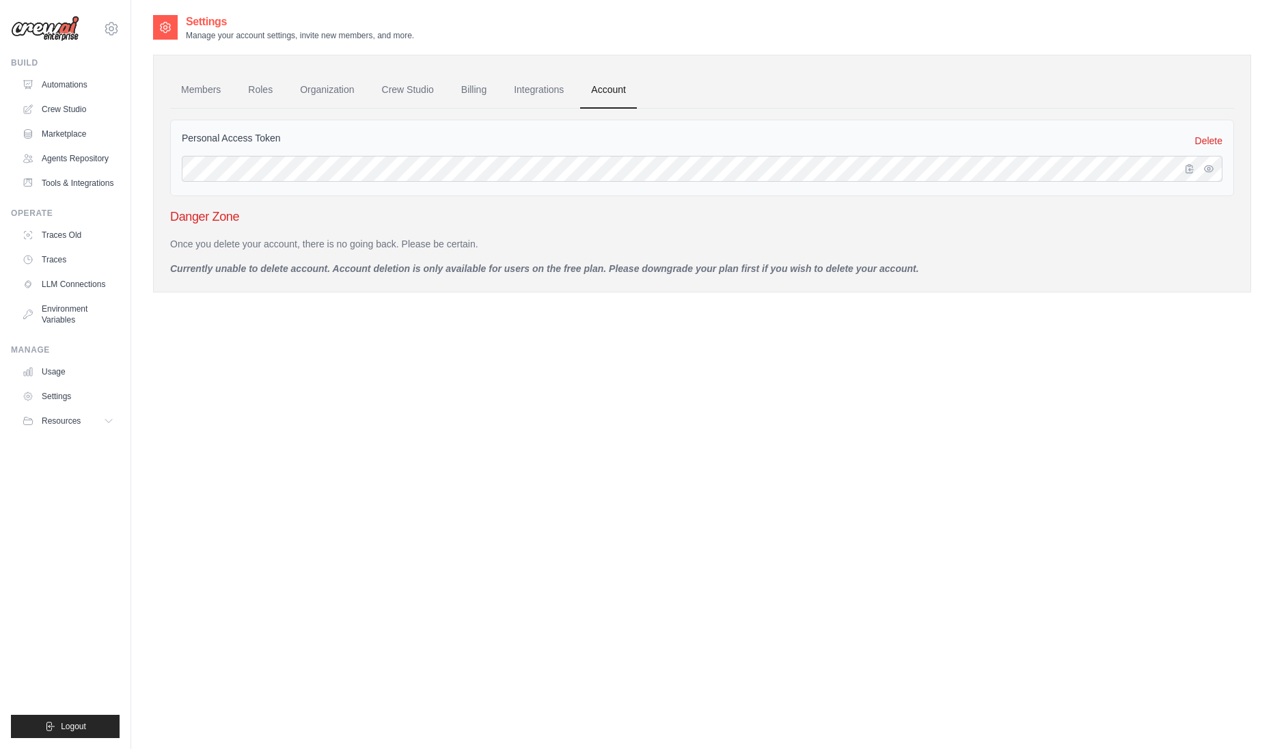
click at [741, 117] on div "Personal Access Token Delete Danger Zone Once you delete your account, there is…" at bounding box center [702, 192] width 1064 height 167
click at [423, 100] on link "Crew Studio" at bounding box center [408, 90] width 74 height 37
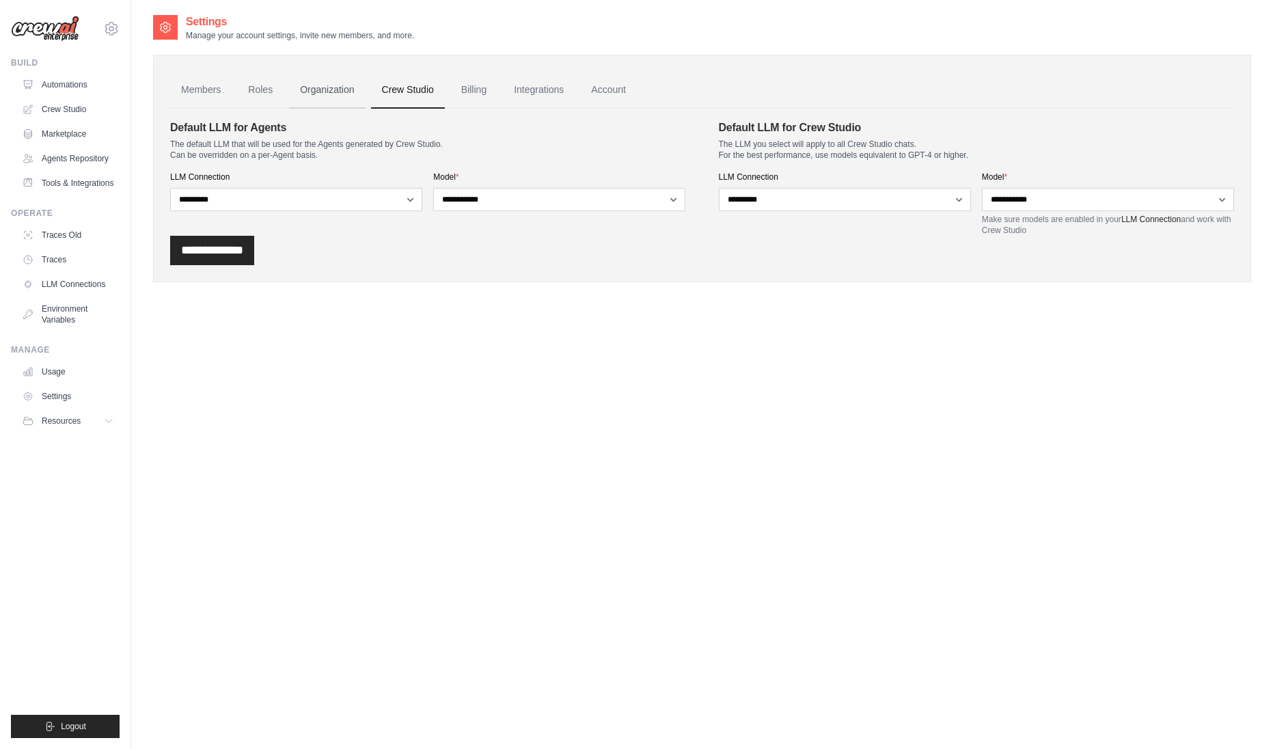
click at [334, 94] on link "Organization" at bounding box center [327, 90] width 76 height 37
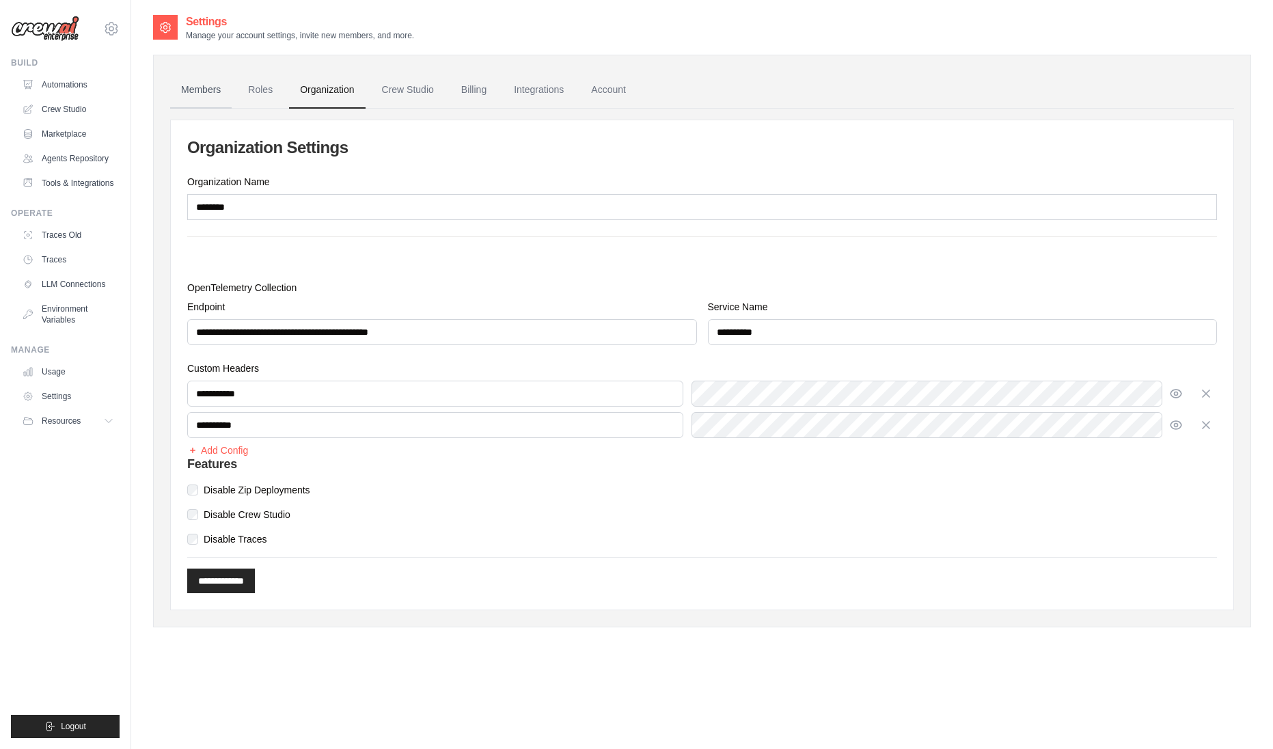
click at [216, 89] on link "Members" at bounding box center [201, 90] width 62 height 37
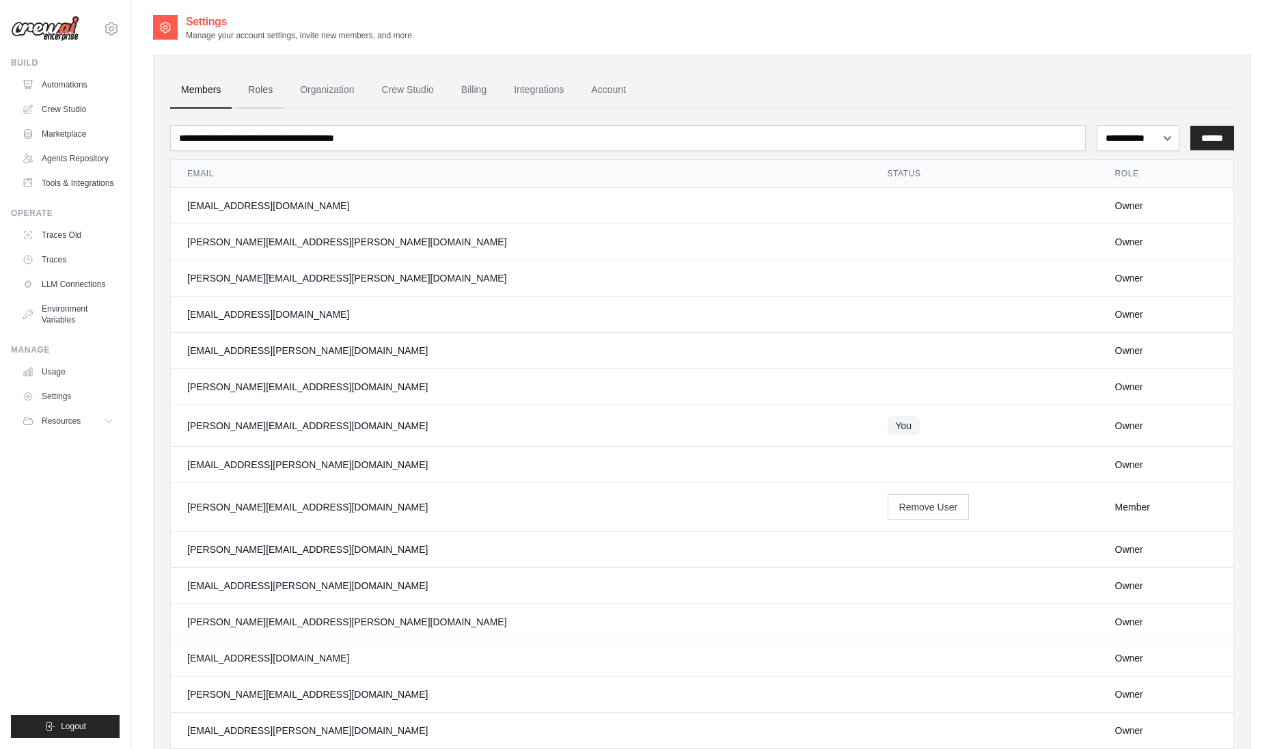
click at [252, 93] on link "Roles" at bounding box center [260, 90] width 46 height 37
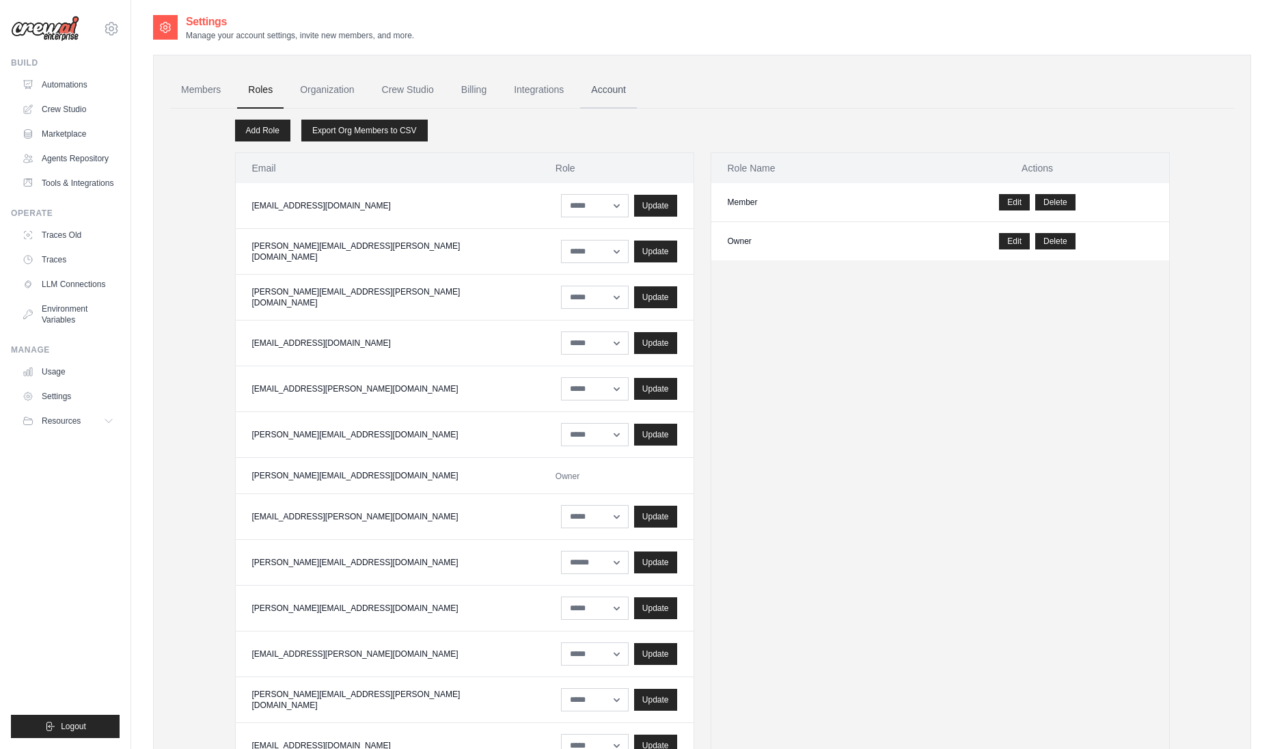
click at [603, 91] on link "Account" at bounding box center [608, 90] width 57 height 37
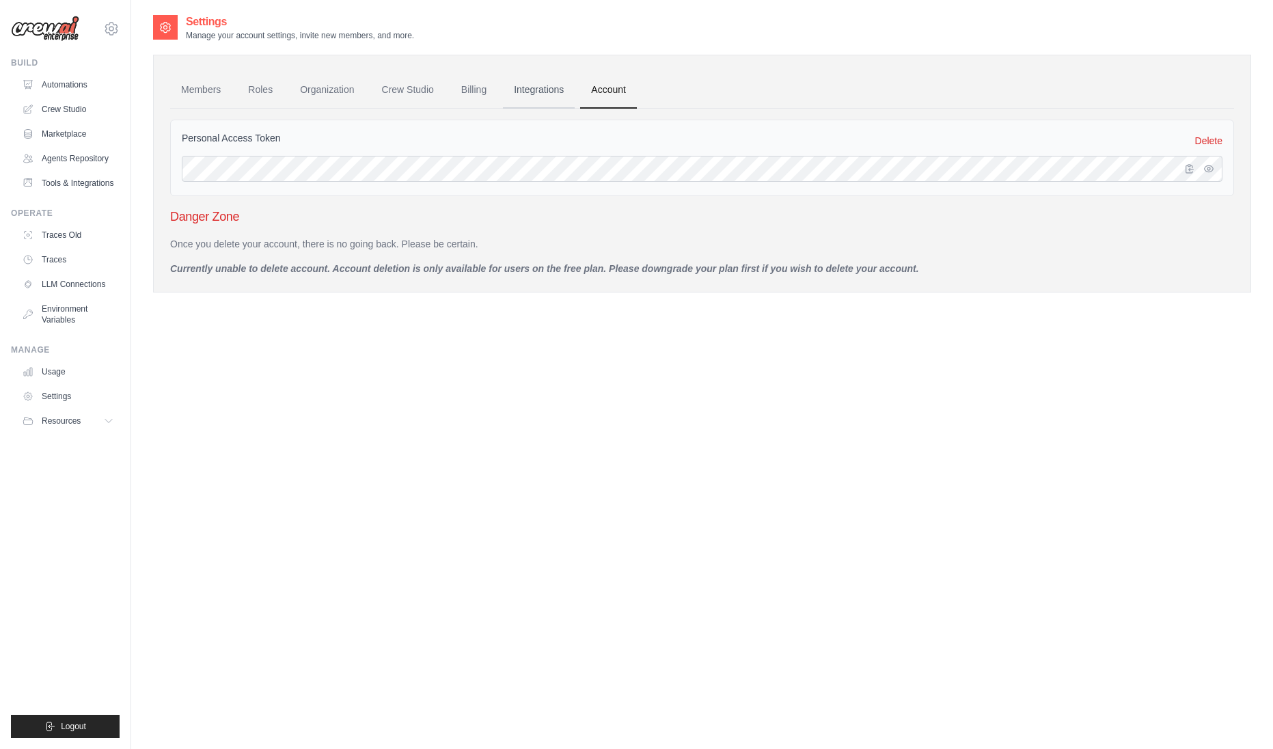
click at [543, 91] on link "Integrations" at bounding box center [539, 90] width 72 height 37
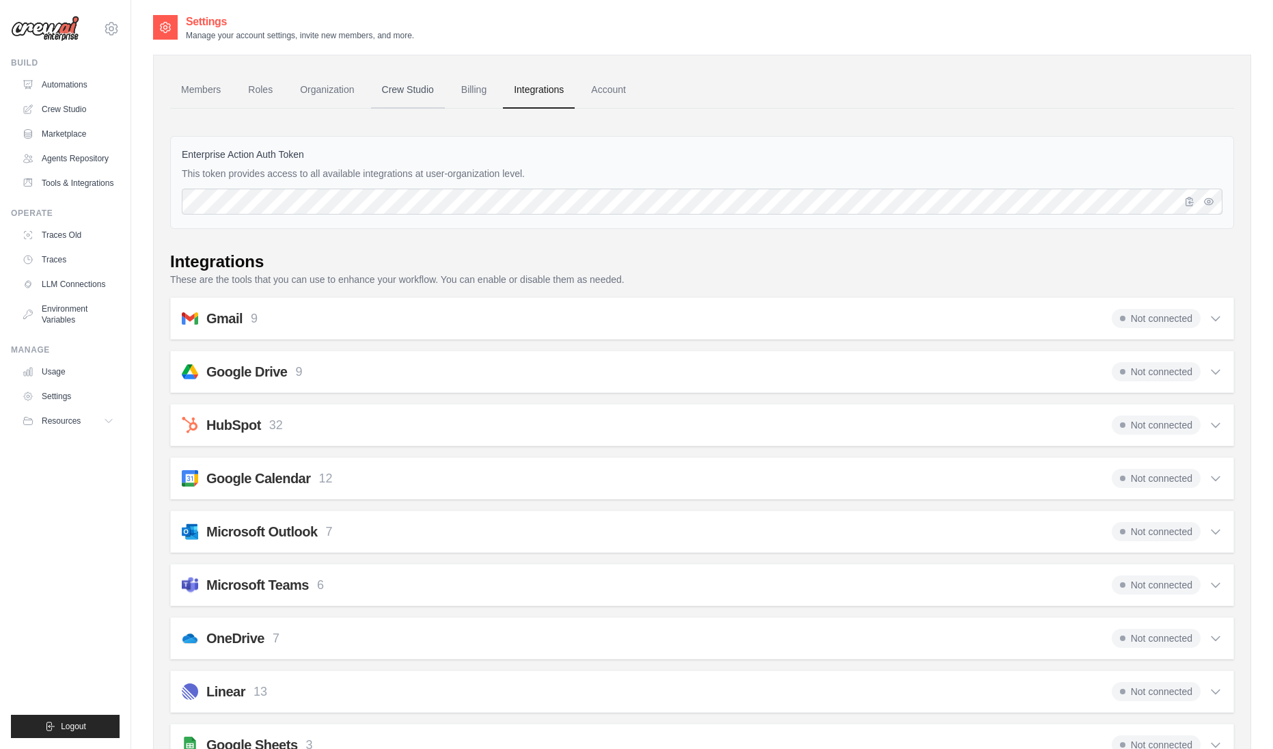
click at [420, 88] on link "Crew Studio" at bounding box center [408, 90] width 74 height 37
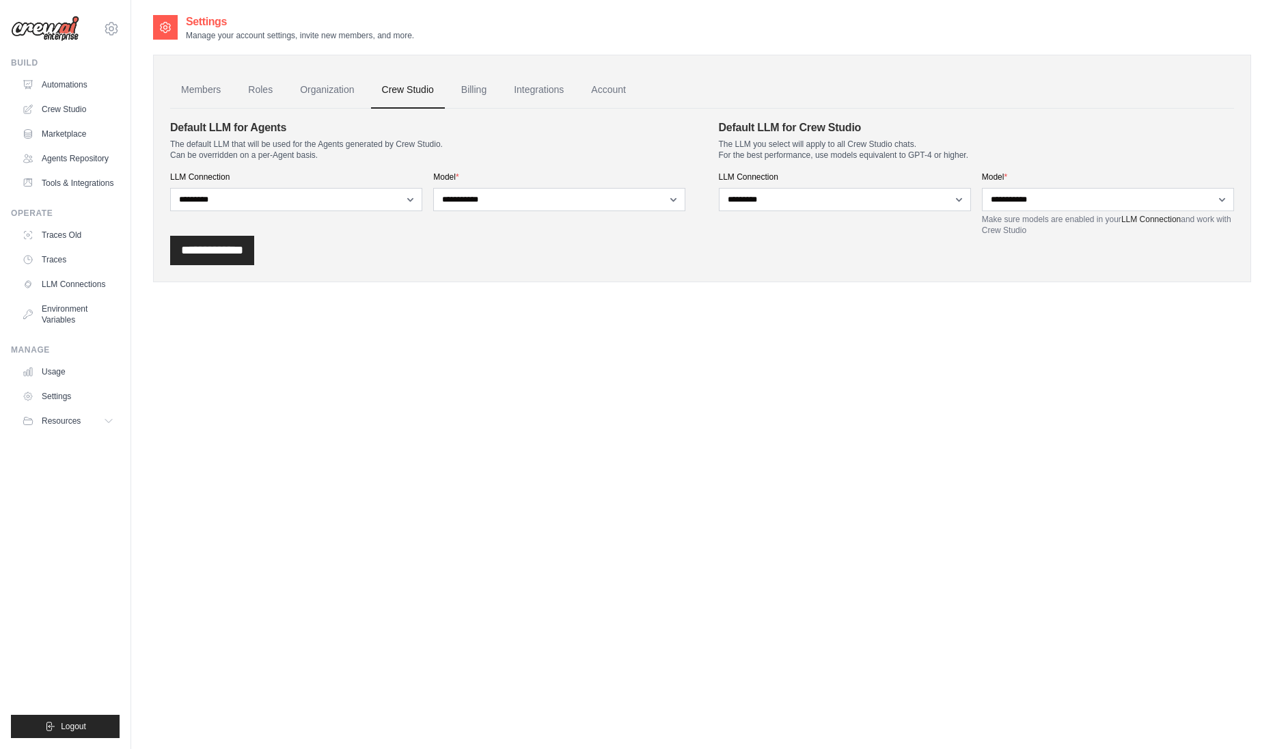
click at [324, 92] on link "Organization" at bounding box center [327, 90] width 76 height 37
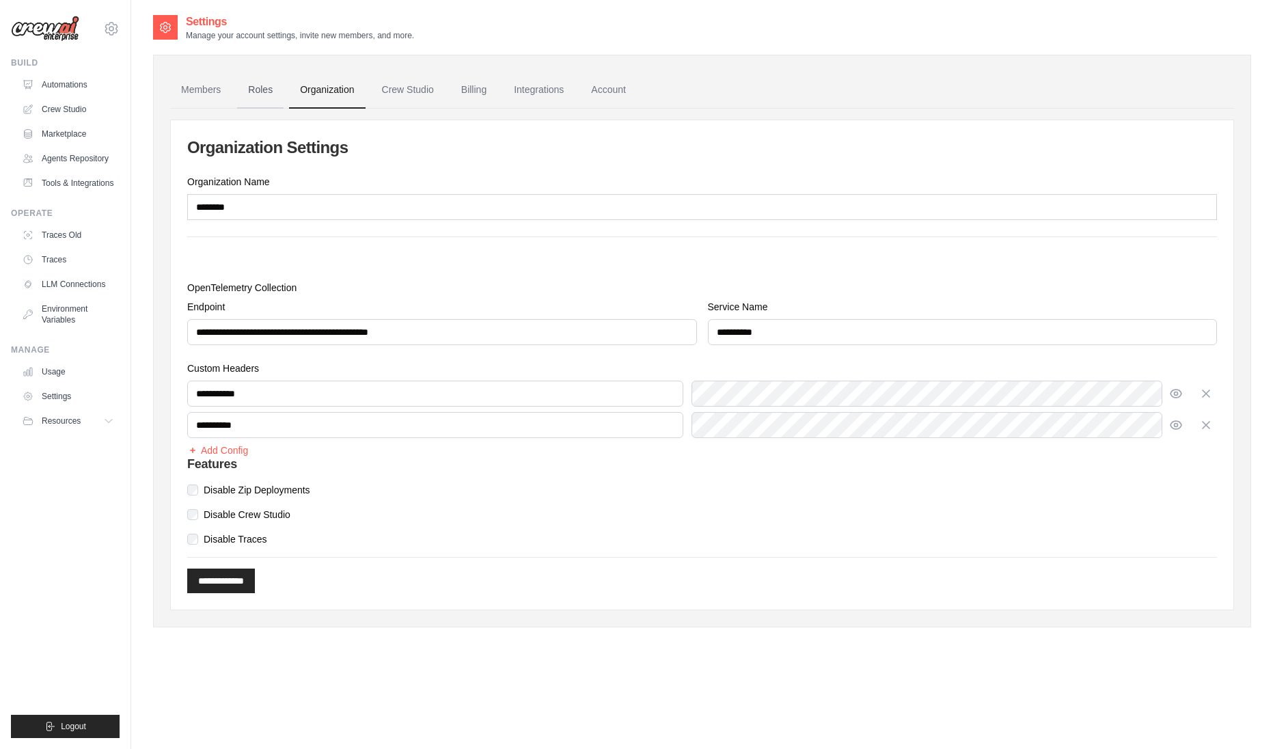
click at [247, 90] on link "Roles" at bounding box center [260, 90] width 46 height 37
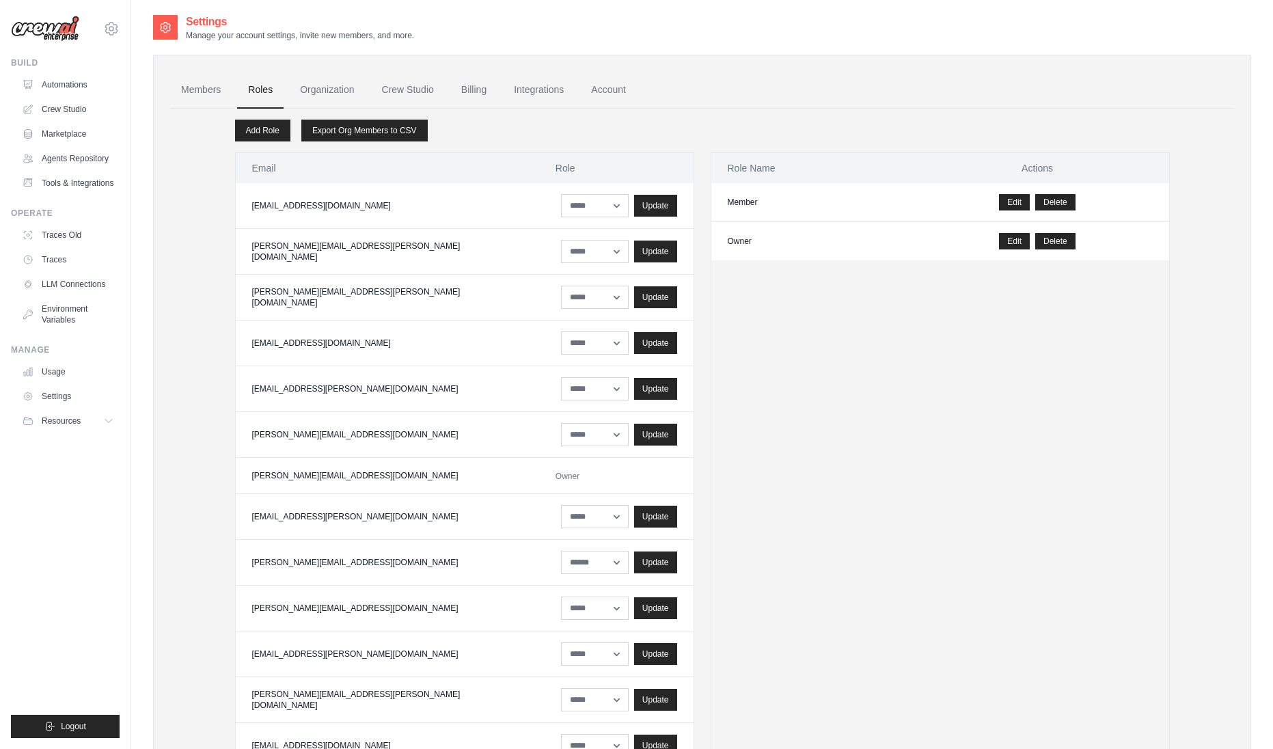
click at [169, 91] on div "Members Roles Organization Crew Studio Billing Integrations Account Add Role Ex…" at bounding box center [702, 626] width 1098 height 1142
click at [64, 79] on link "Automations" at bounding box center [69, 85] width 103 height 22
